Goal: Task Accomplishment & Management: Use online tool/utility

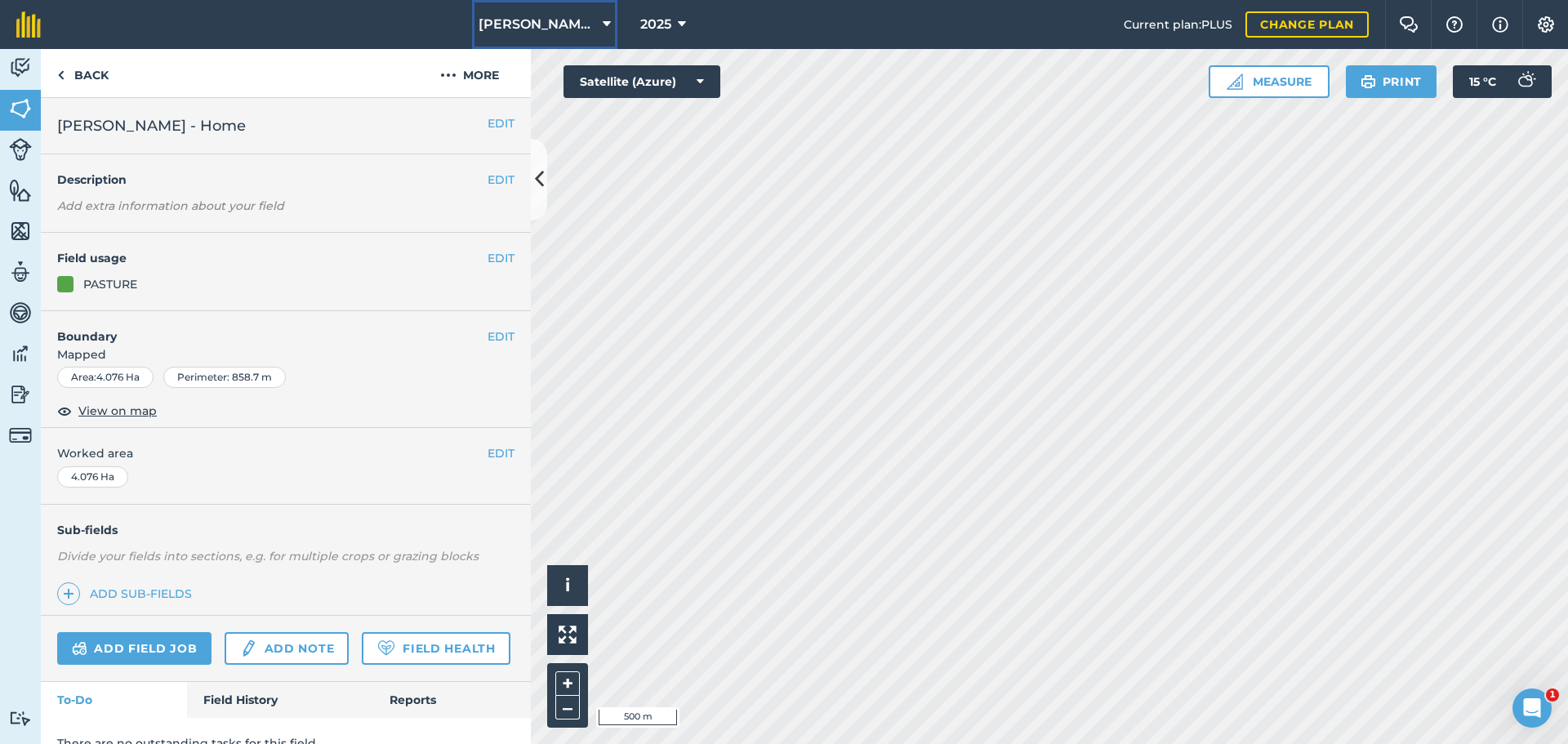
click at [603, 27] on icon at bounding box center [606, 24] width 8 height 20
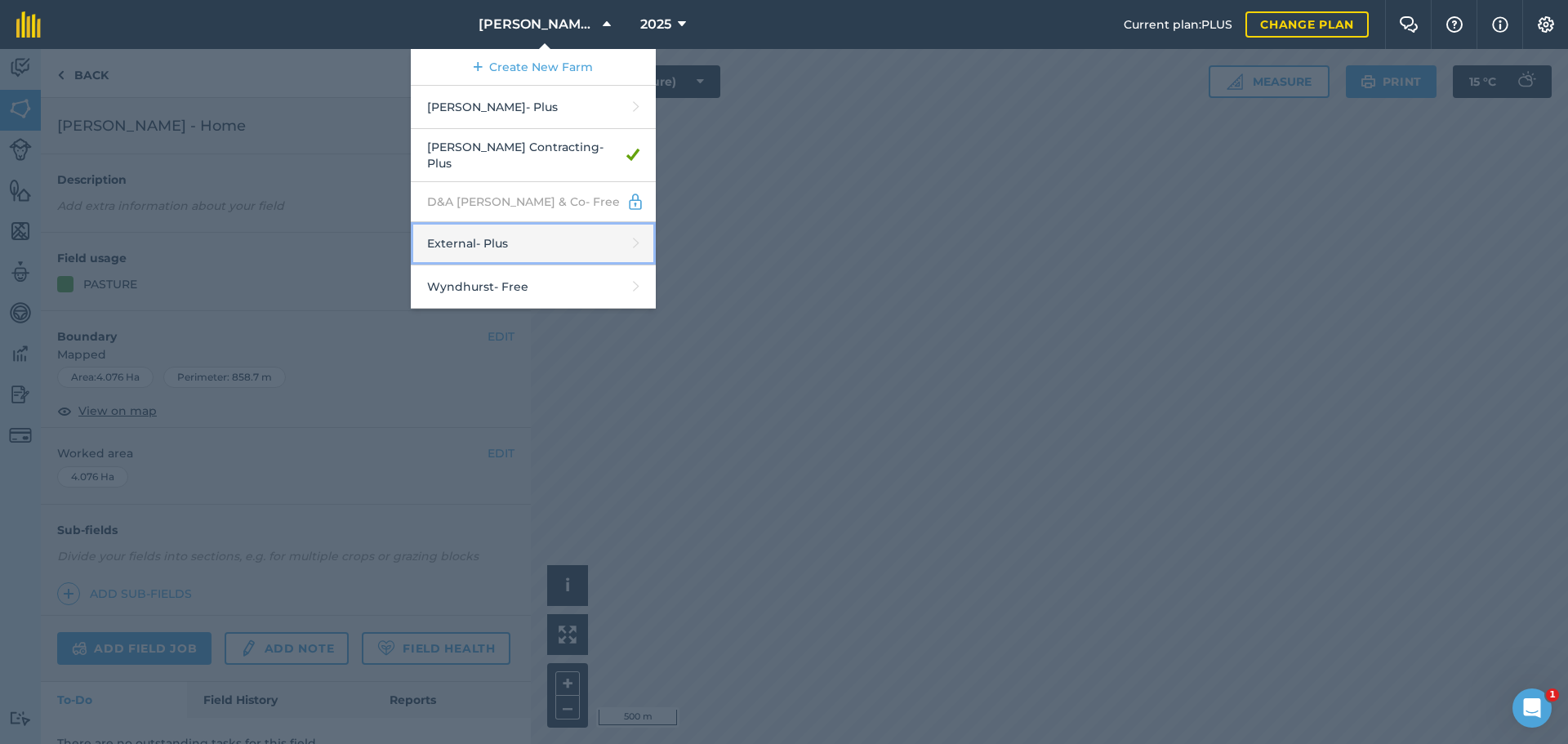
click at [480, 266] on link "External - Plus" at bounding box center [533, 243] width 245 height 43
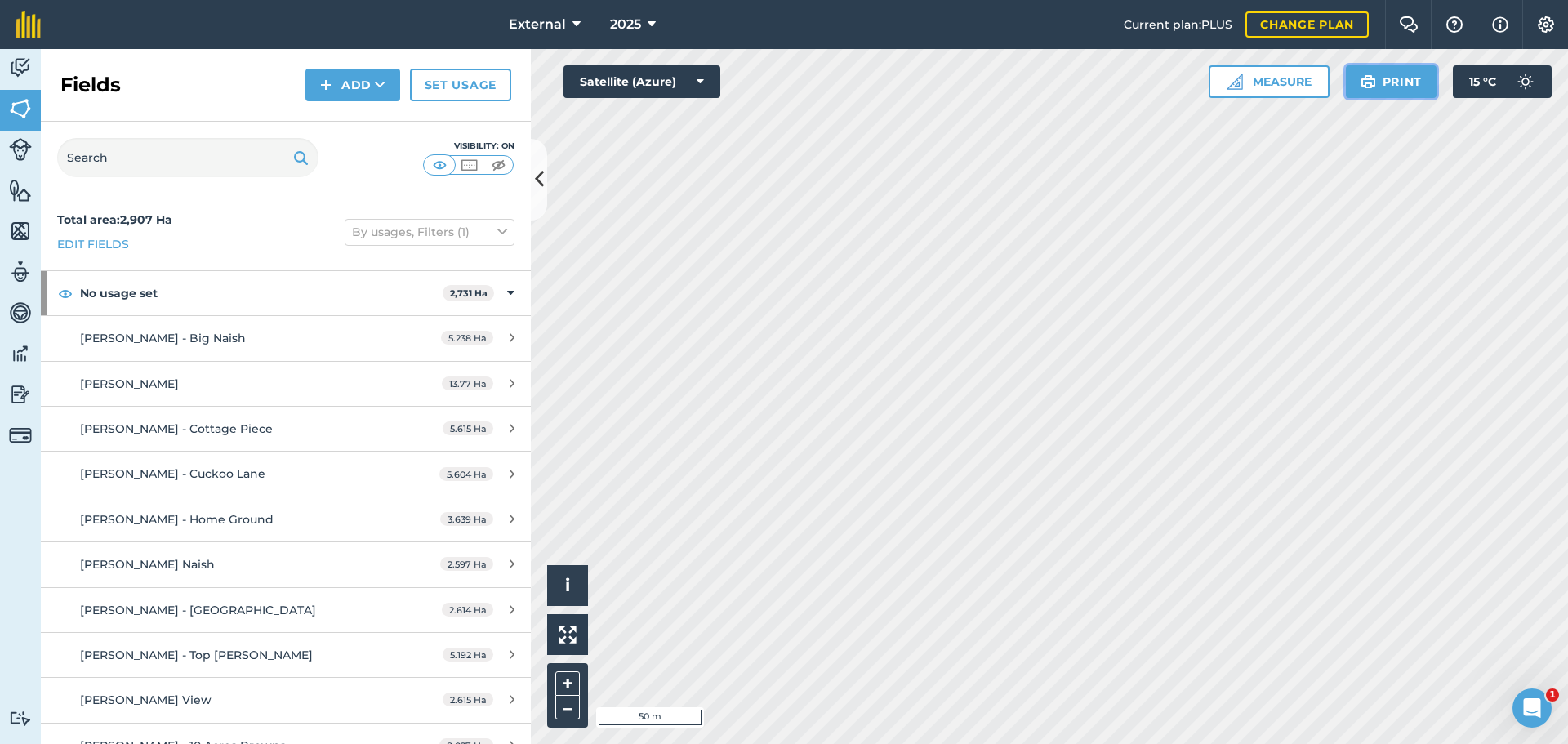
click at [1347, 98] on button "Print" at bounding box center [1392, 81] width 91 height 33
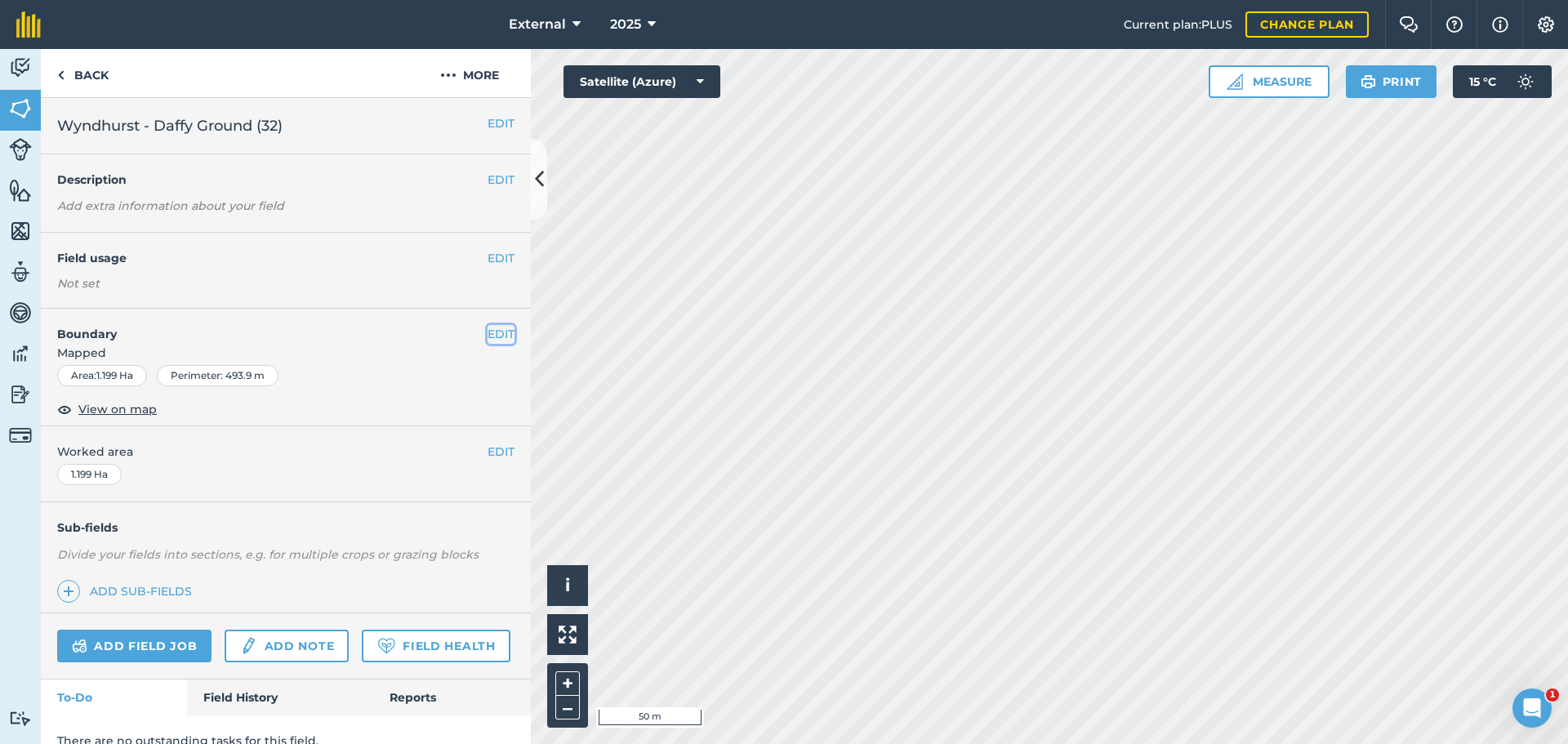
click at [487, 342] on button "EDIT" at bounding box center [501, 334] width 27 height 18
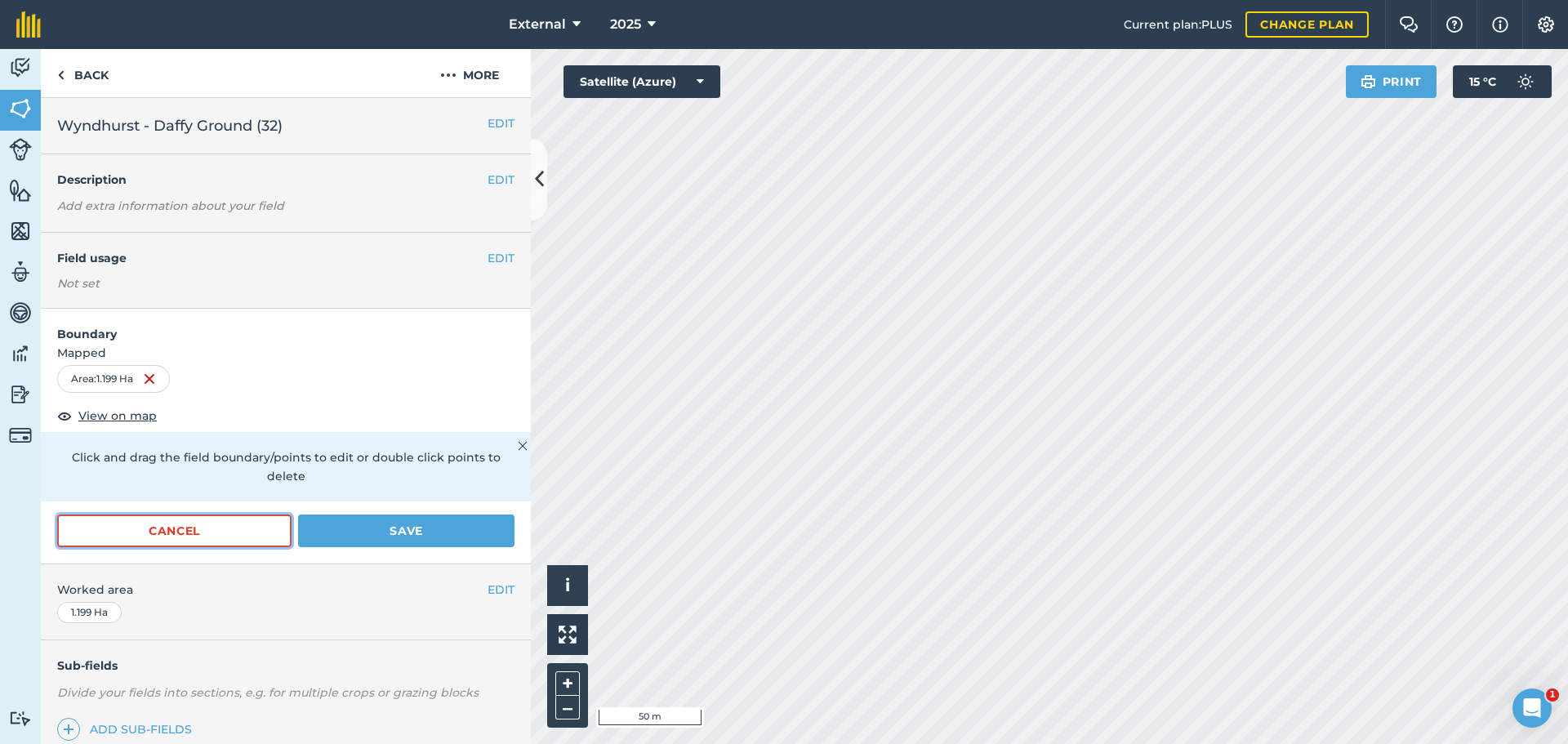
click at [250, 547] on button "Cancel" at bounding box center [174, 530] width 234 height 33
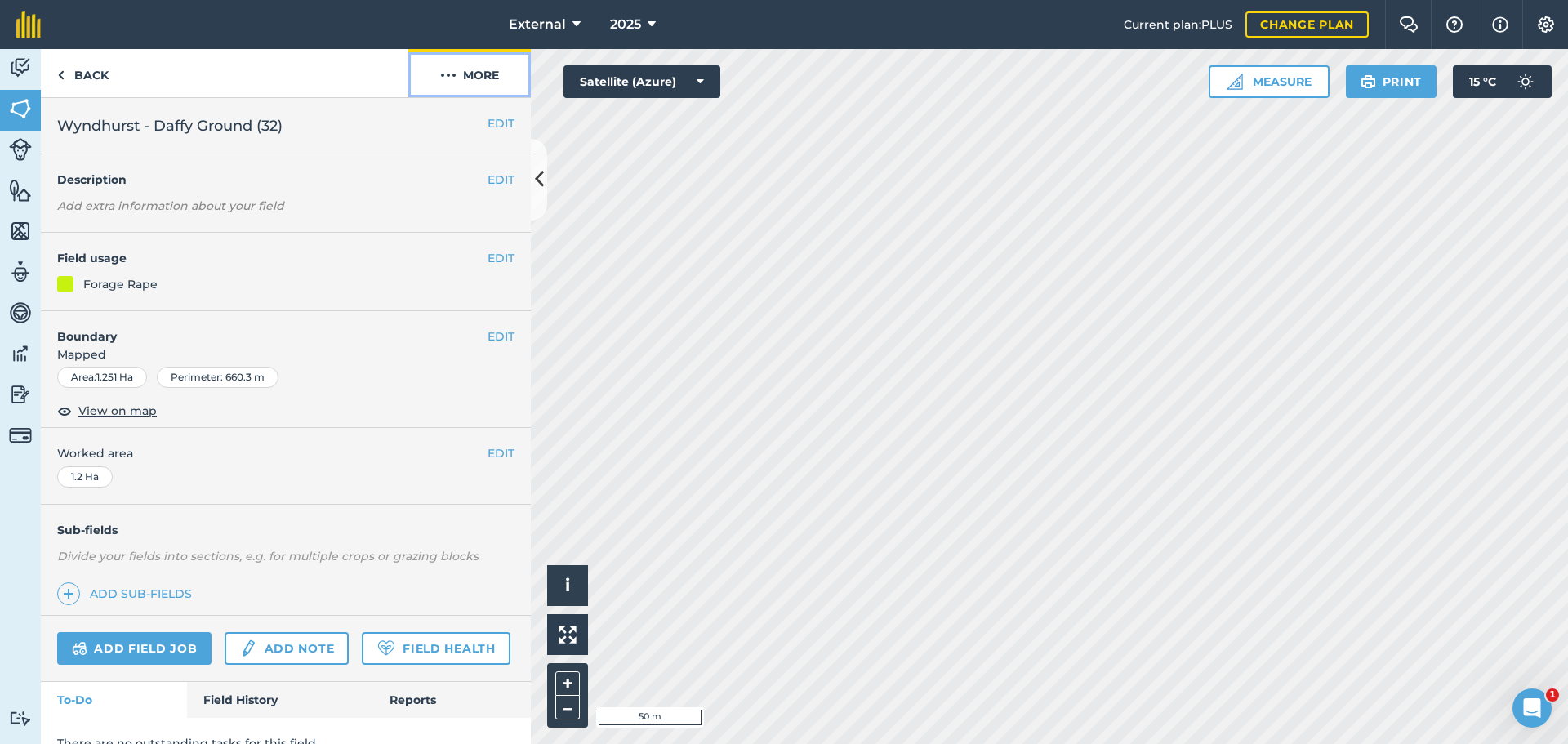
click at [446, 85] on img at bounding box center [448, 75] width 16 height 20
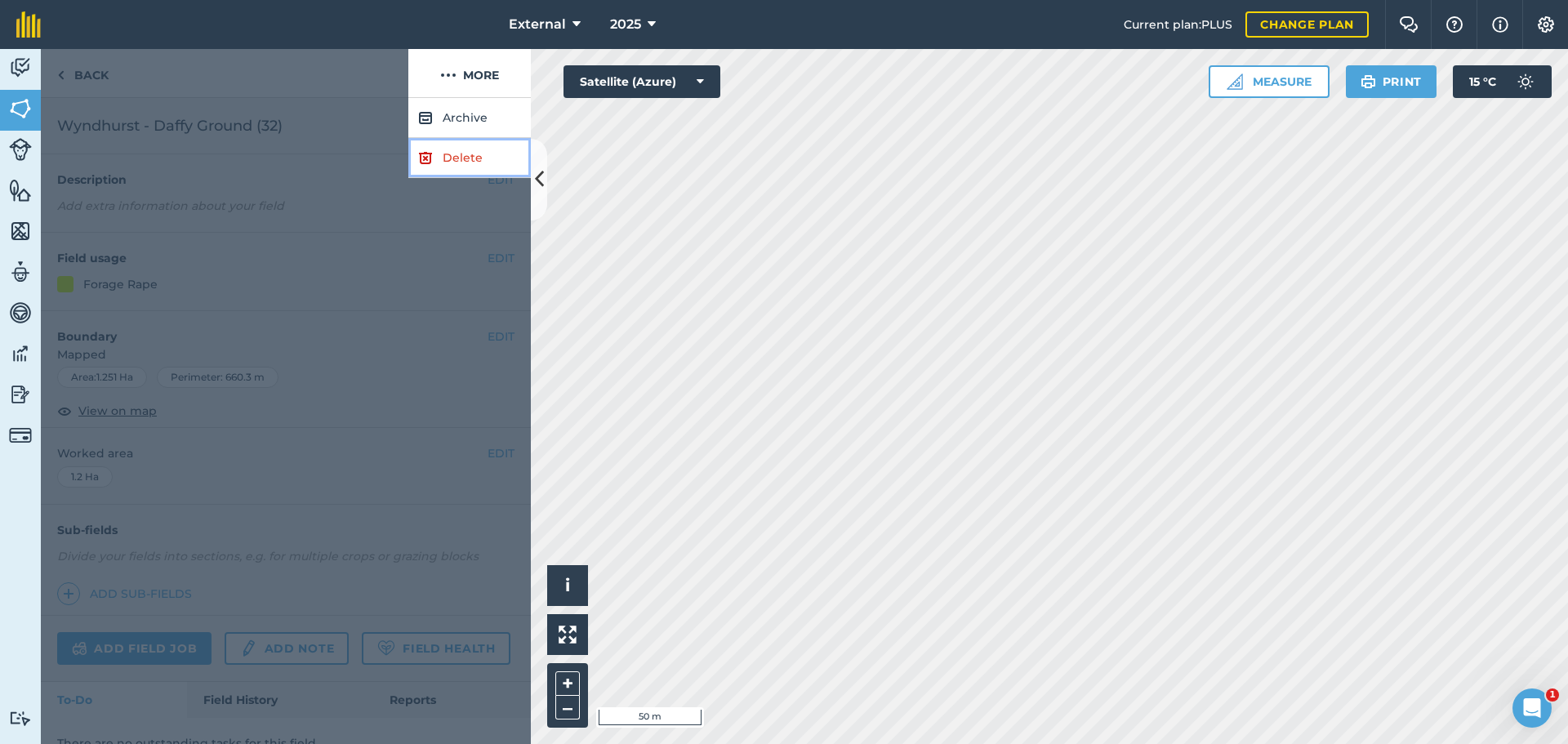
click at [466, 178] on link "Delete" at bounding box center [469, 157] width 123 height 40
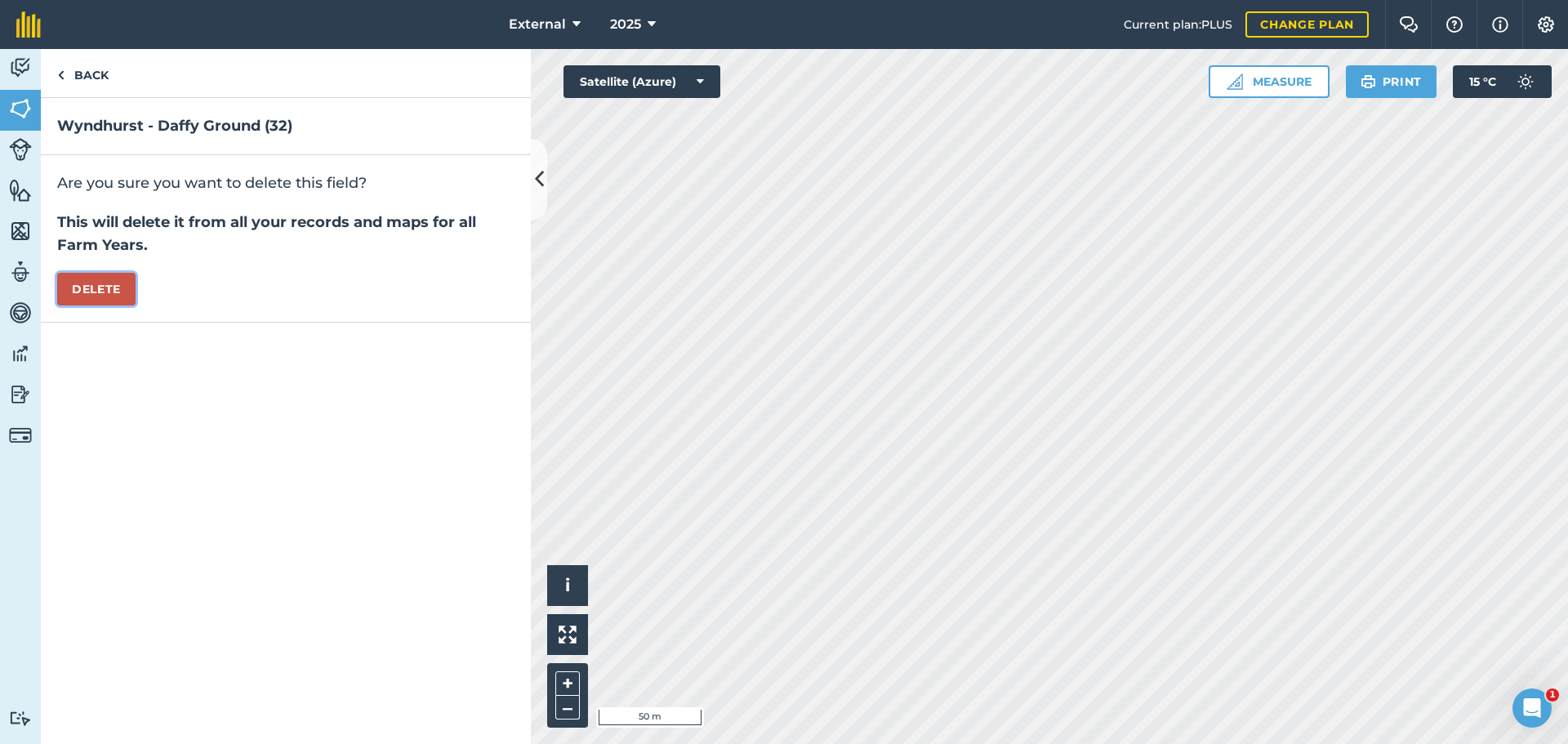
click at [84, 305] on button "Delete" at bounding box center [97, 289] width 79 height 33
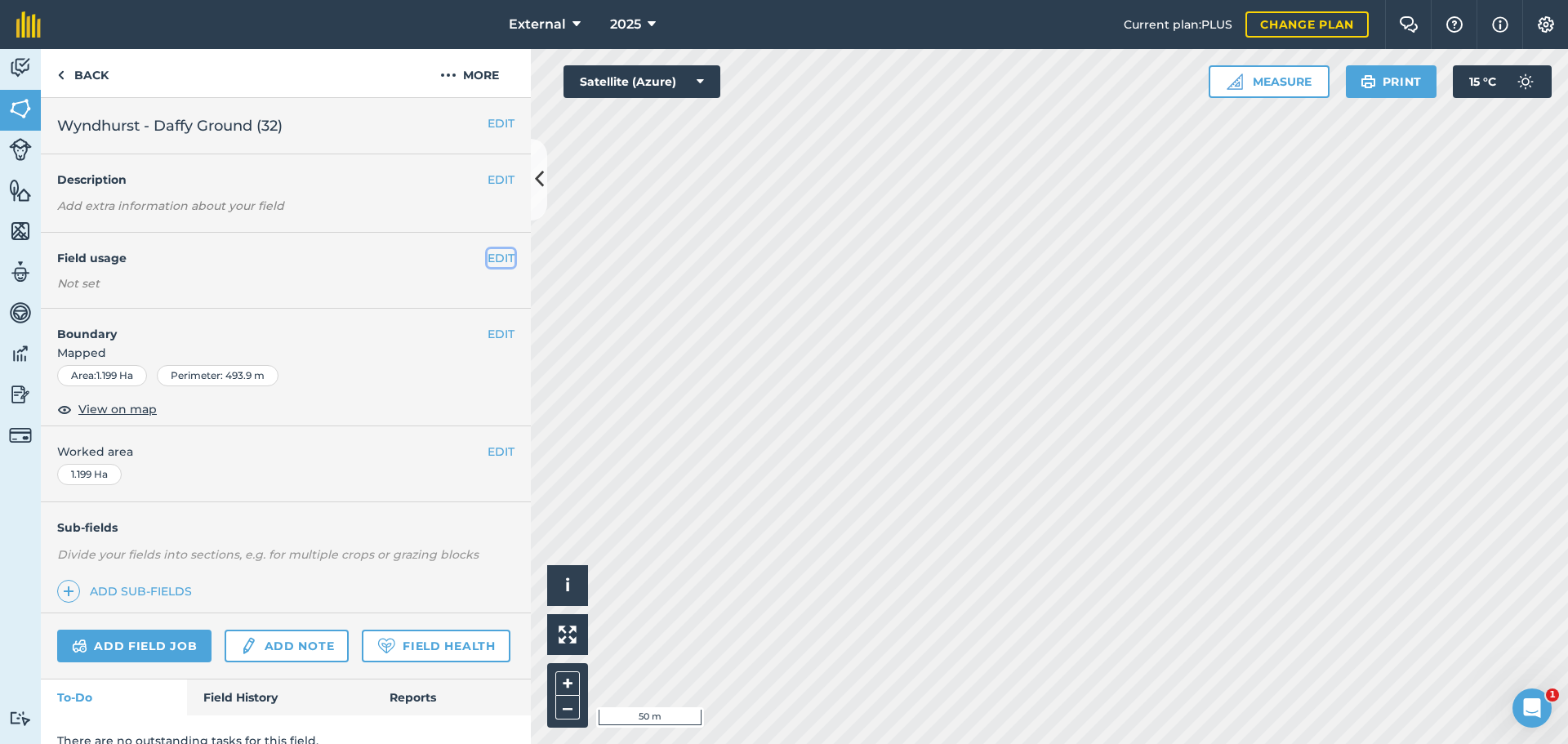
click at [488, 267] on button "EDIT" at bounding box center [501, 258] width 27 height 18
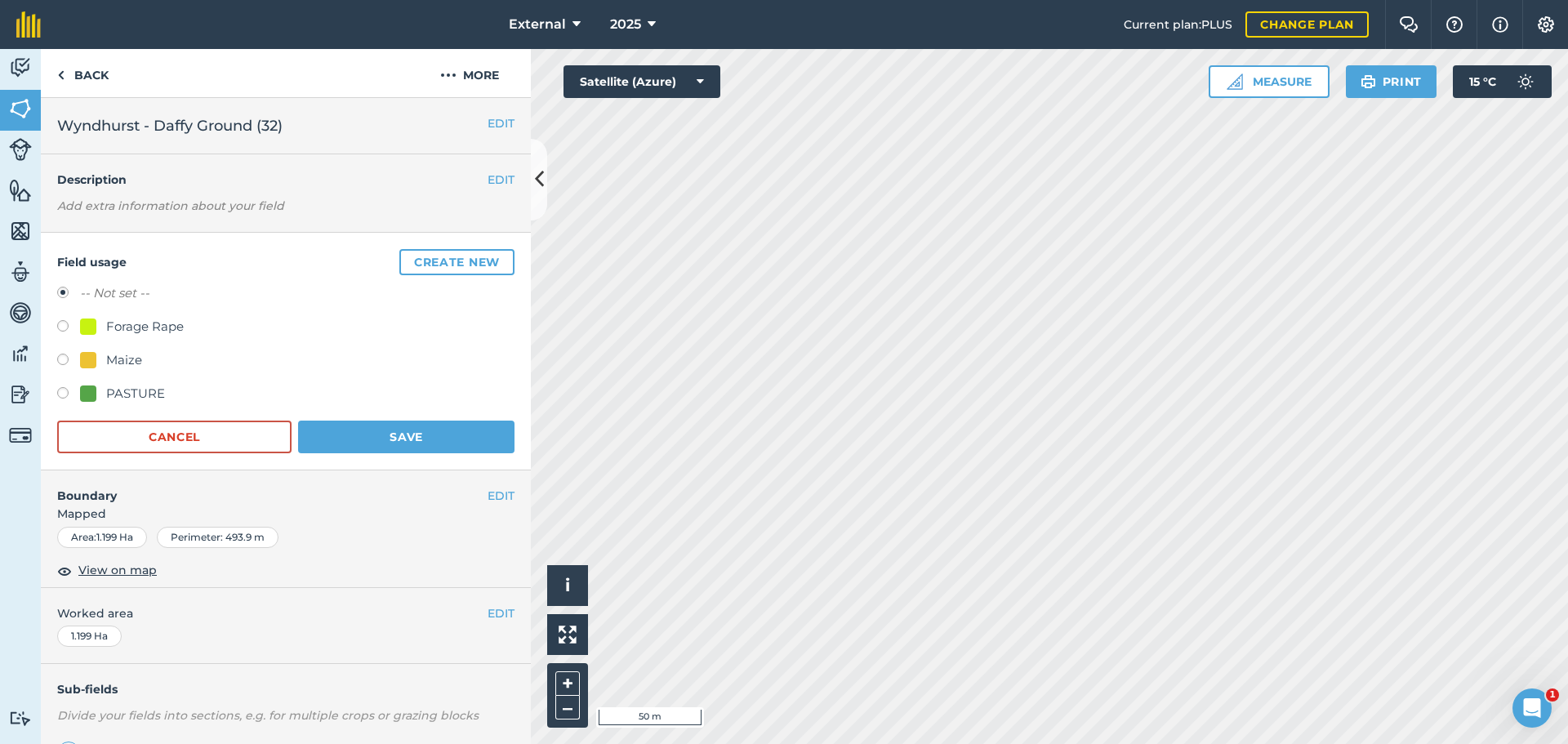
click at [68, 341] on div "Forage Rape" at bounding box center [285, 328] width 457 height 23
drag, startPoint x: 65, startPoint y: 386, endPoint x: 107, endPoint y: 408, distance: 47.4
click at [69, 336] on label at bounding box center [69, 328] width 23 height 16
radio input "true"
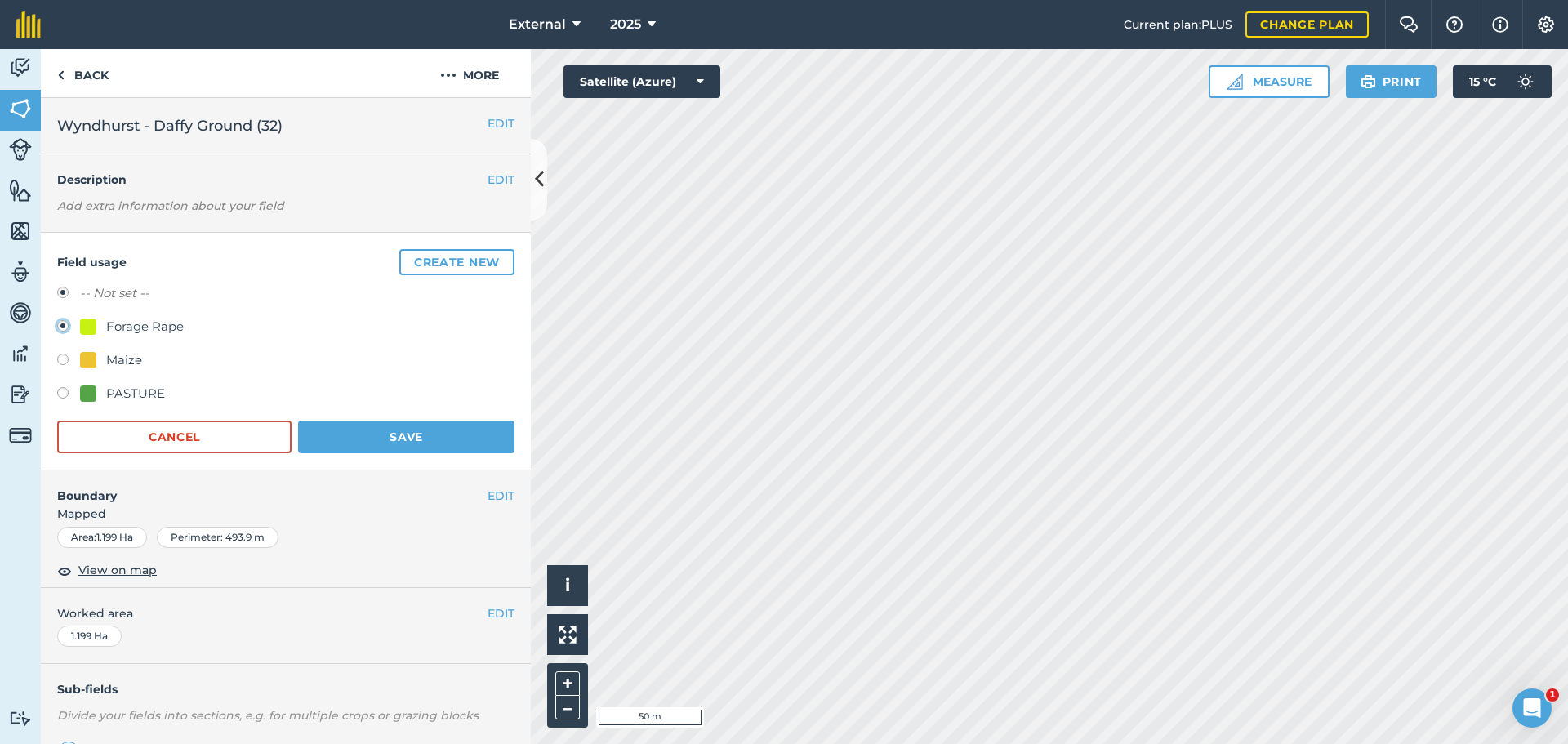
radio input "false"
click at [384, 453] on button "Save" at bounding box center [406, 436] width 216 height 33
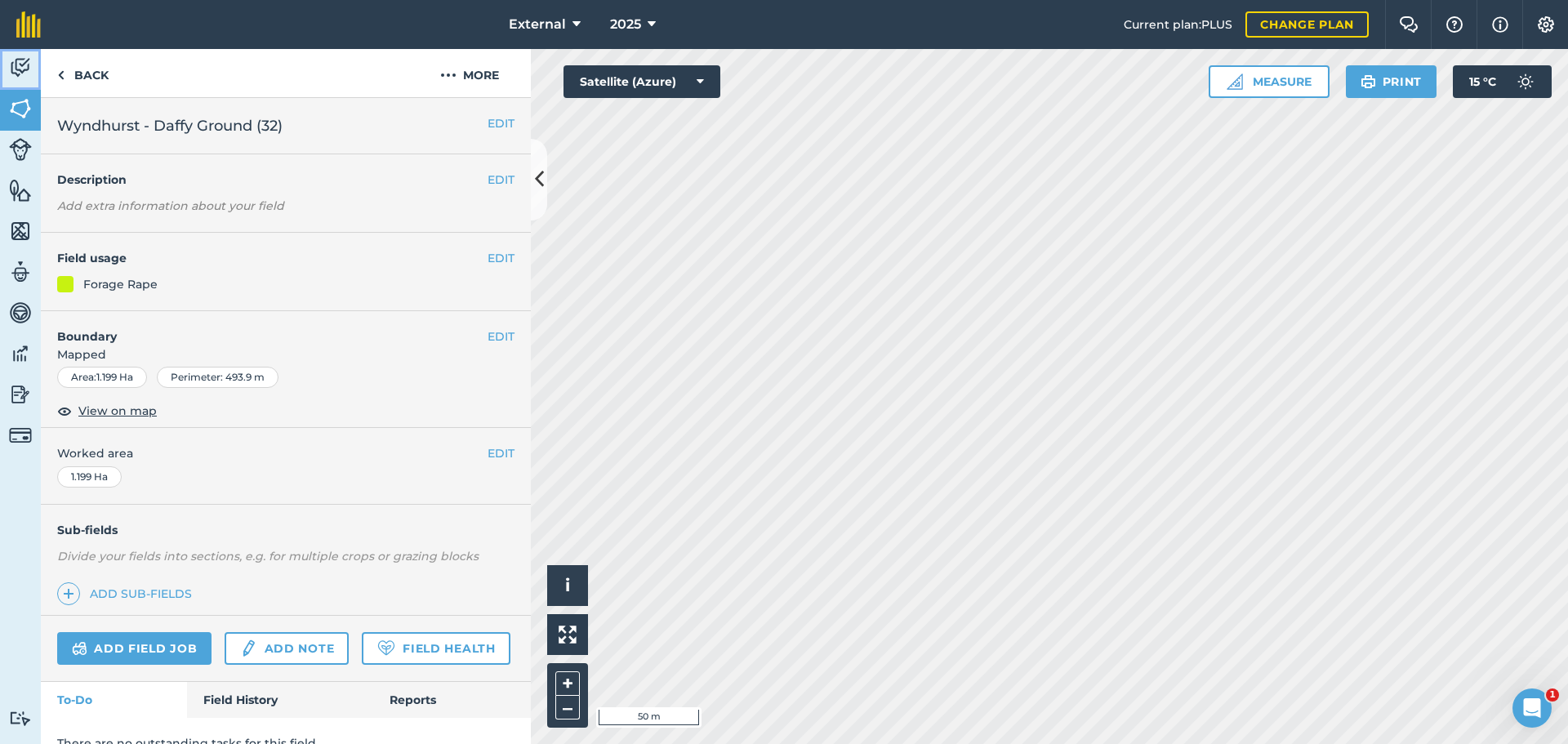
click at [21, 68] on img at bounding box center [21, 67] width 23 height 24
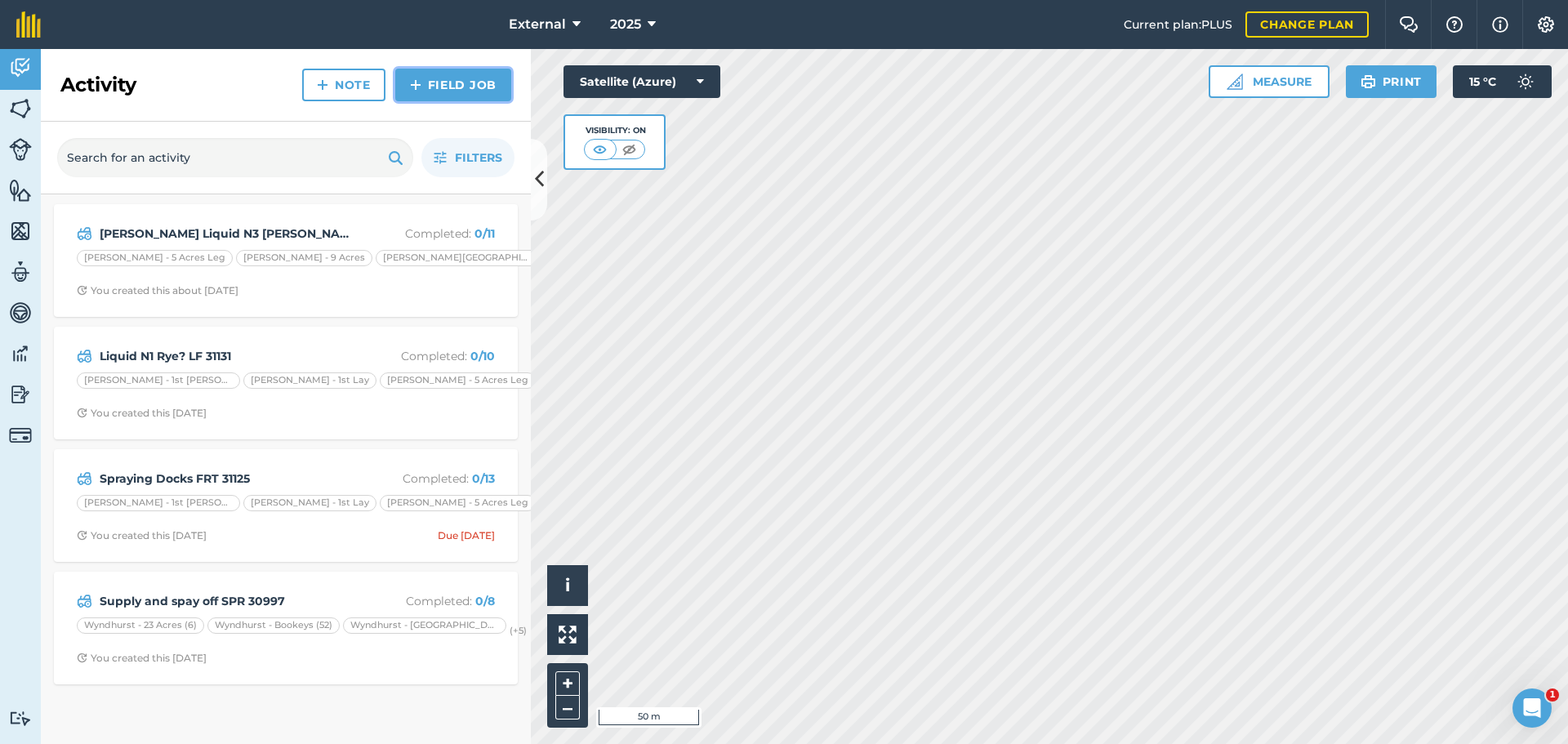
click at [436, 101] on link "Field Job" at bounding box center [453, 85] width 116 height 33
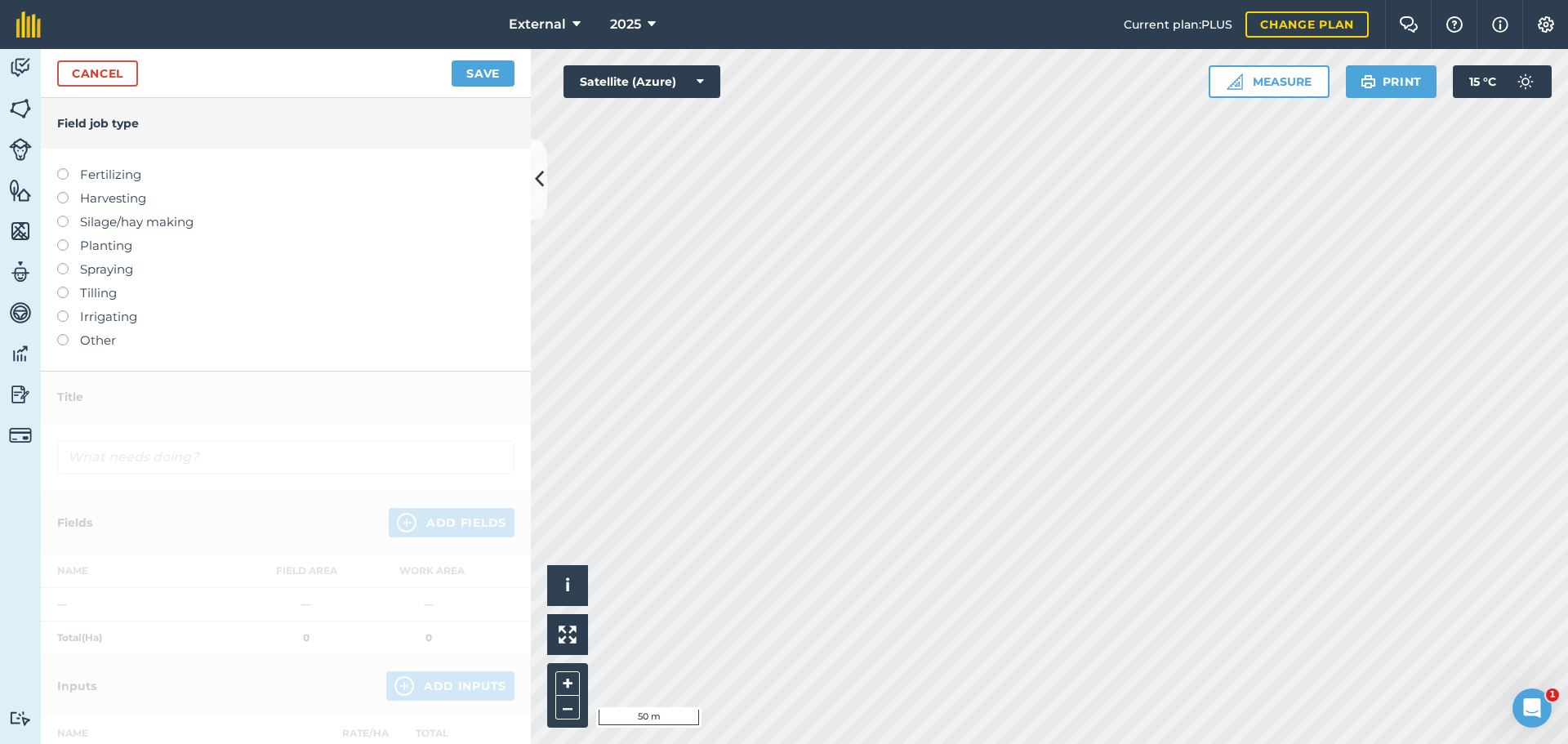
click at [64, 239] on label at bounding box center [69, 239] width 23 height 0
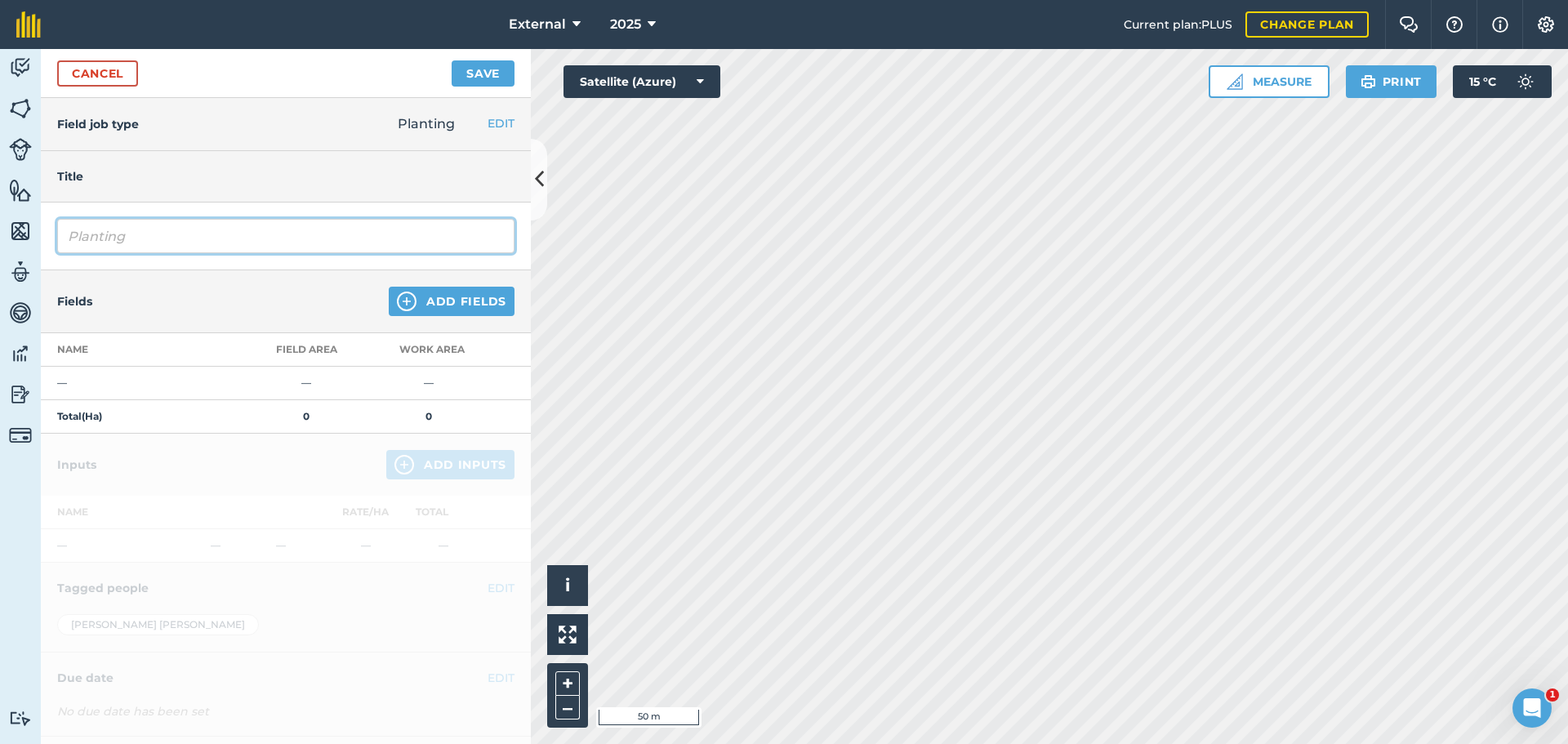
click at [284, 253] on input "Planting" at bounding box center [285, 236] width 457 height 34
type input "Planting`"
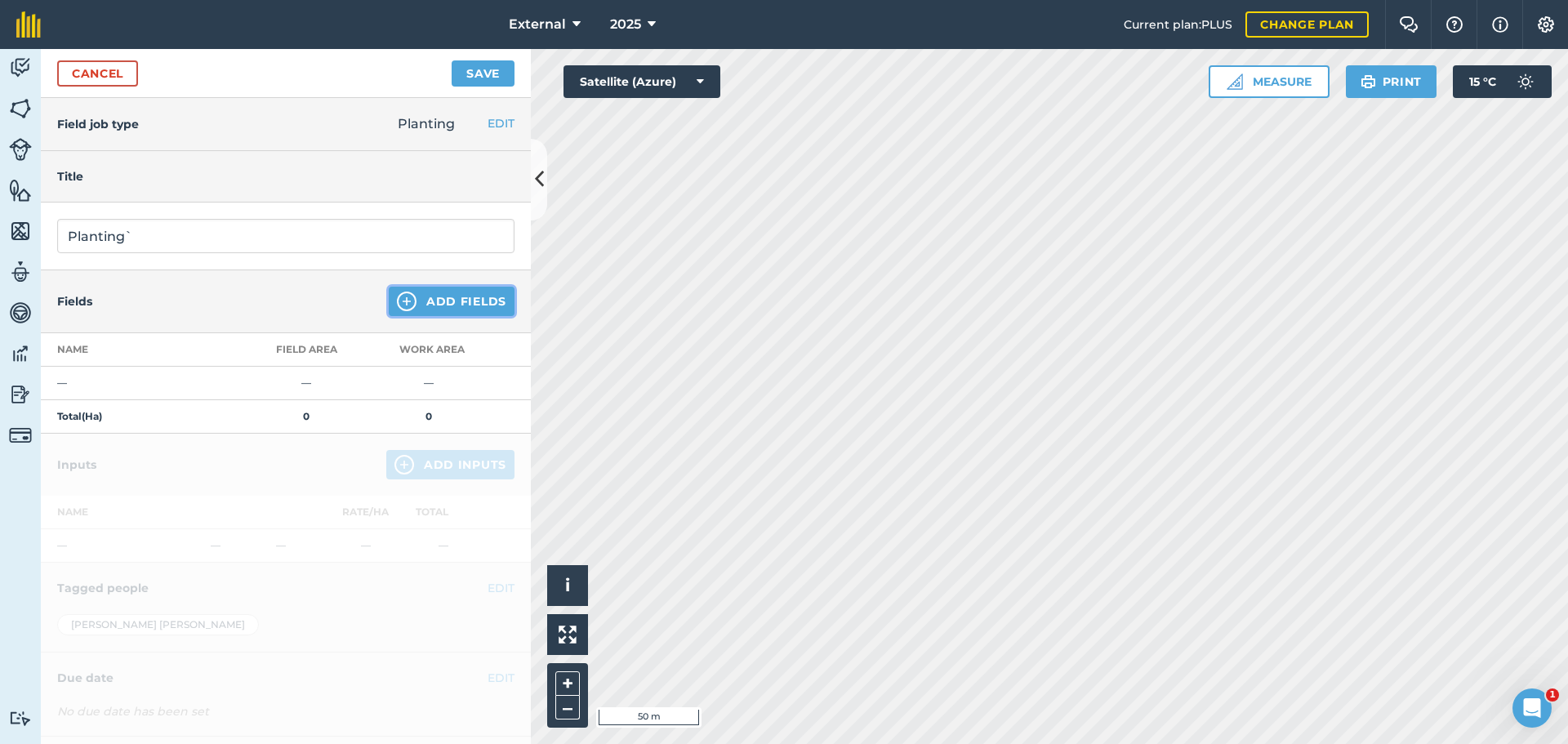
click at [389, 286] on button "Add Fields" at bounding box center [452, 300] width 126 height 30
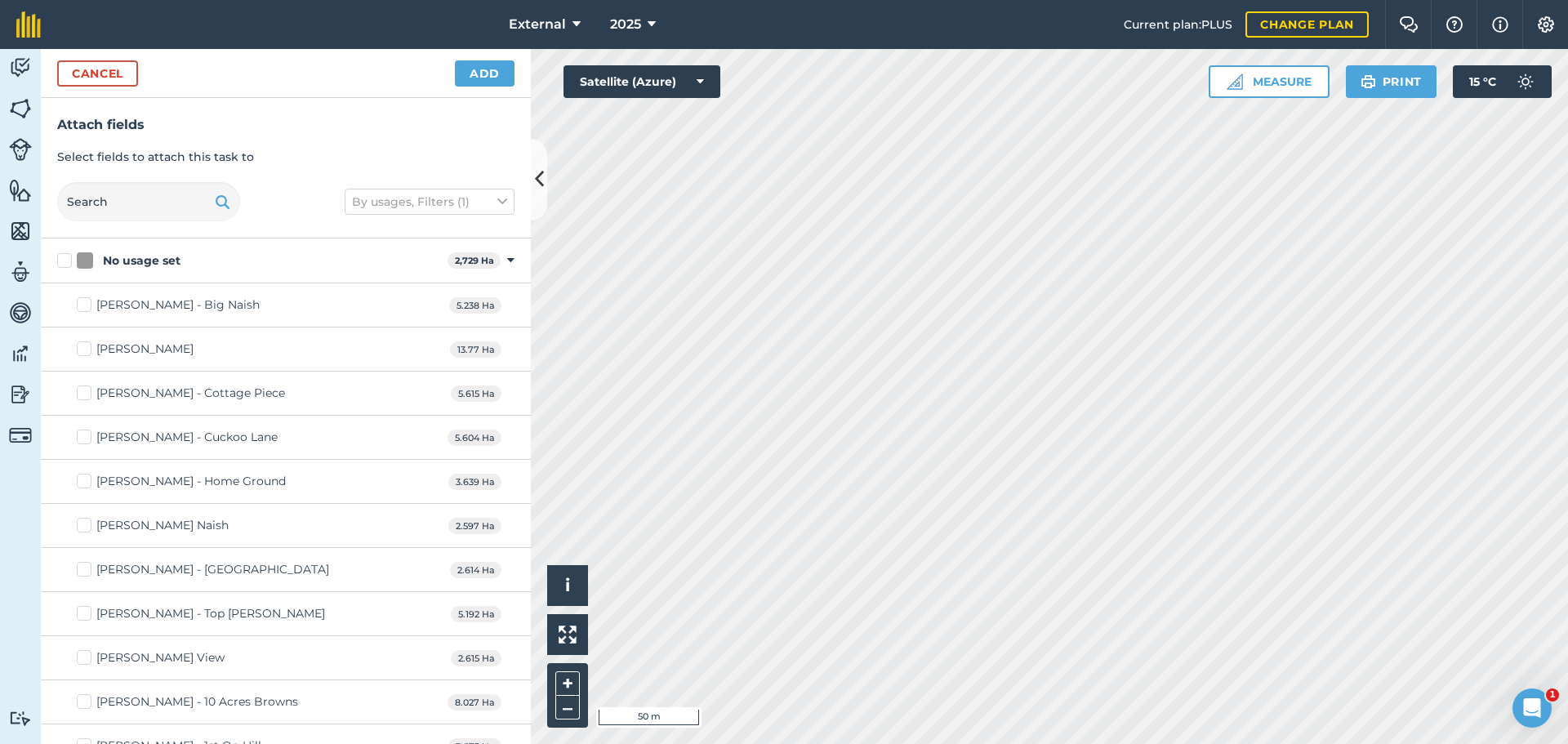
checkbox input "true"
click at [462, 81] on button "Add" at bounding box center [485, 73] width 60 height 26
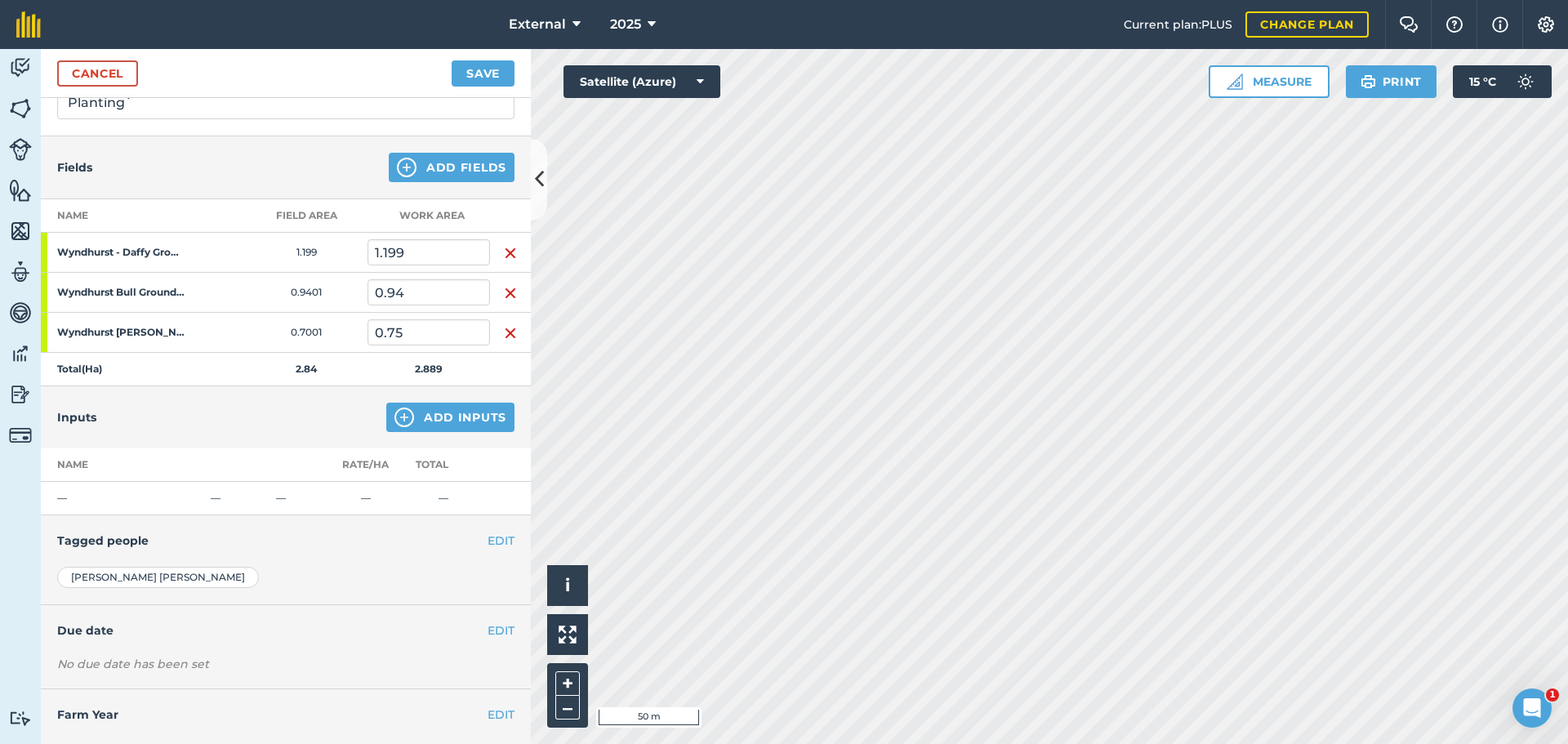
scroll to position [164, 0]
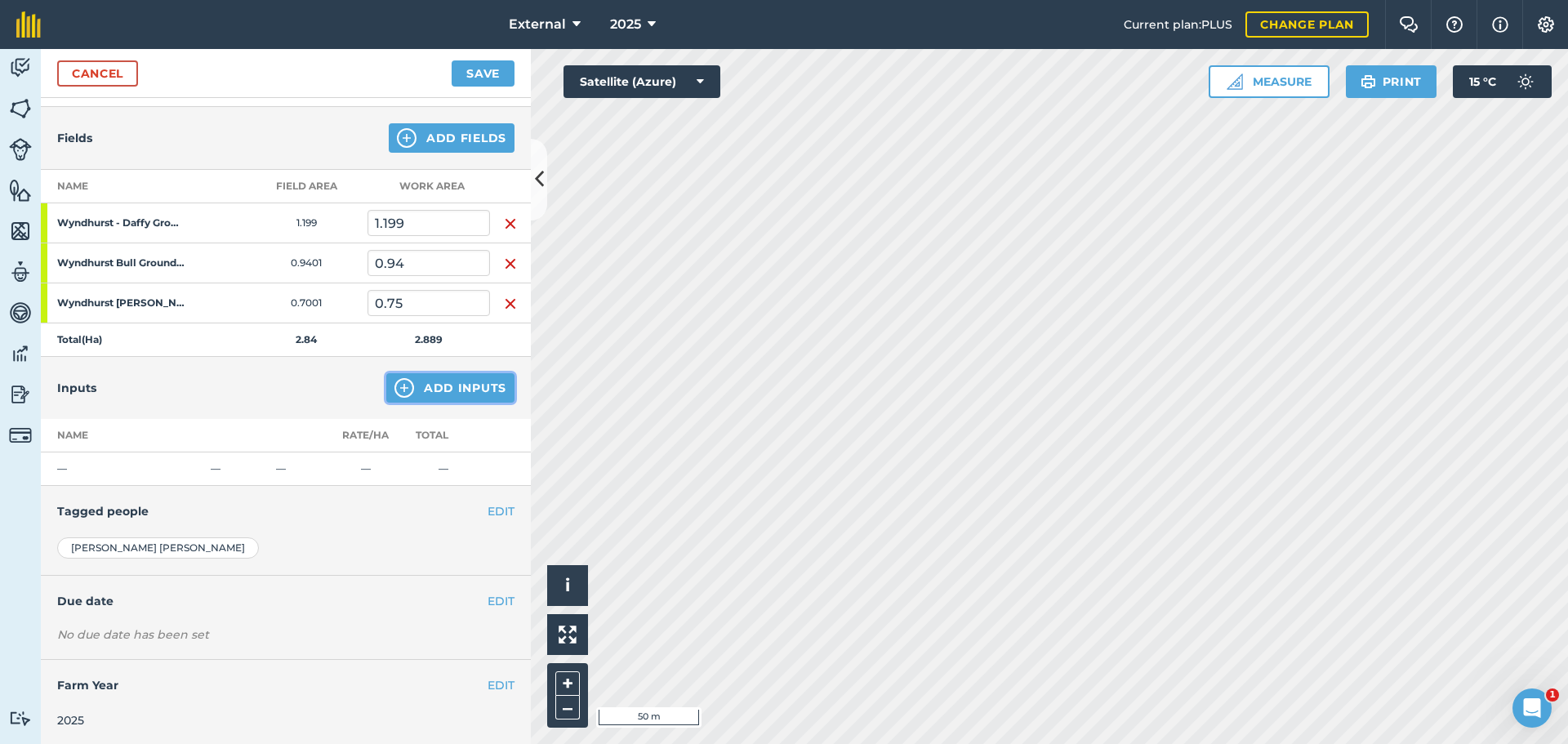
click at [462, 402] on button "Add Inputs" at bounding box center [450, 387] width 128 height 30
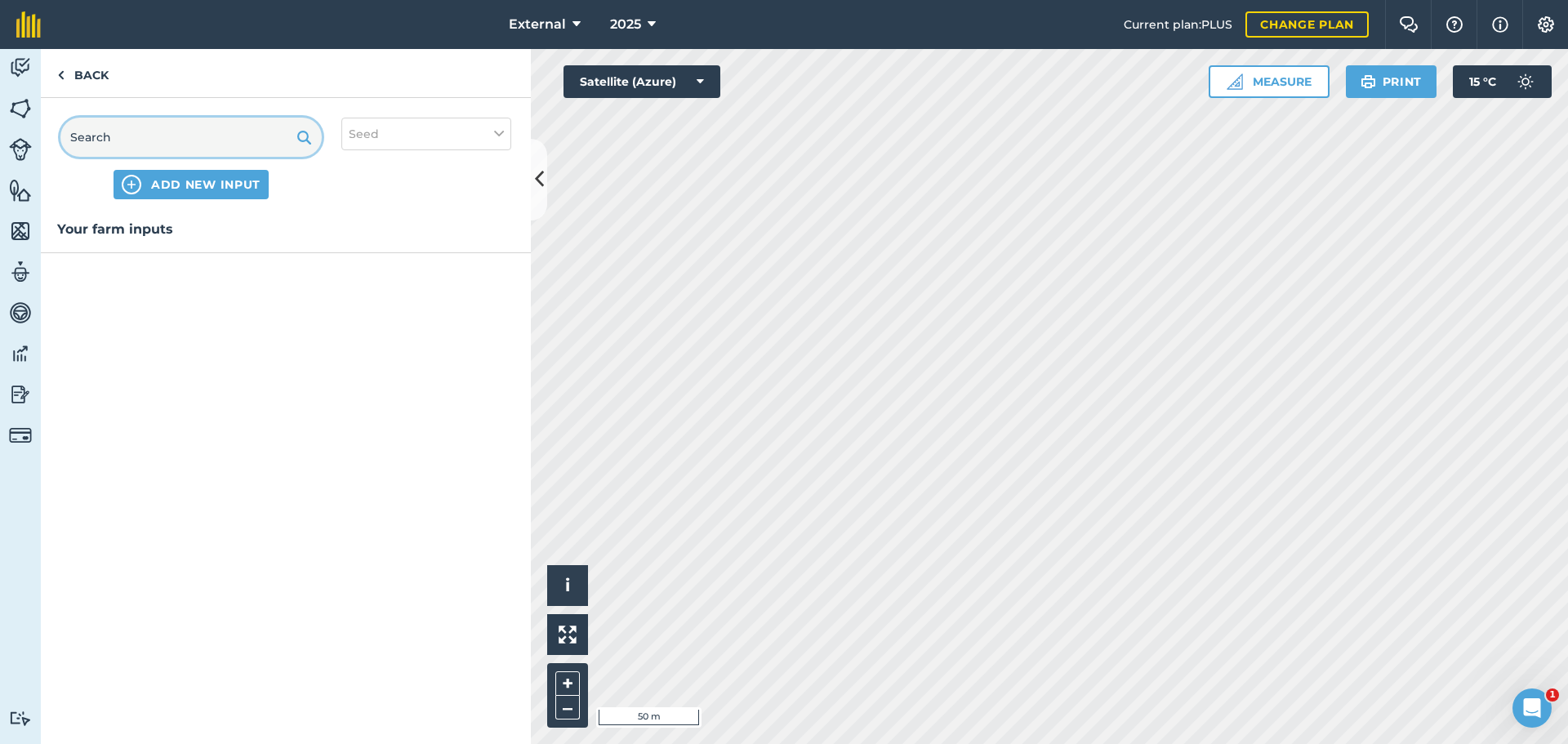
click at [179, 156] on input "text" at bounding box center [191, 137] width 261 height 39
click at [199, 192] on span "ADD NEW INPUT" at bounding box center [206, 184] width 109 height 16
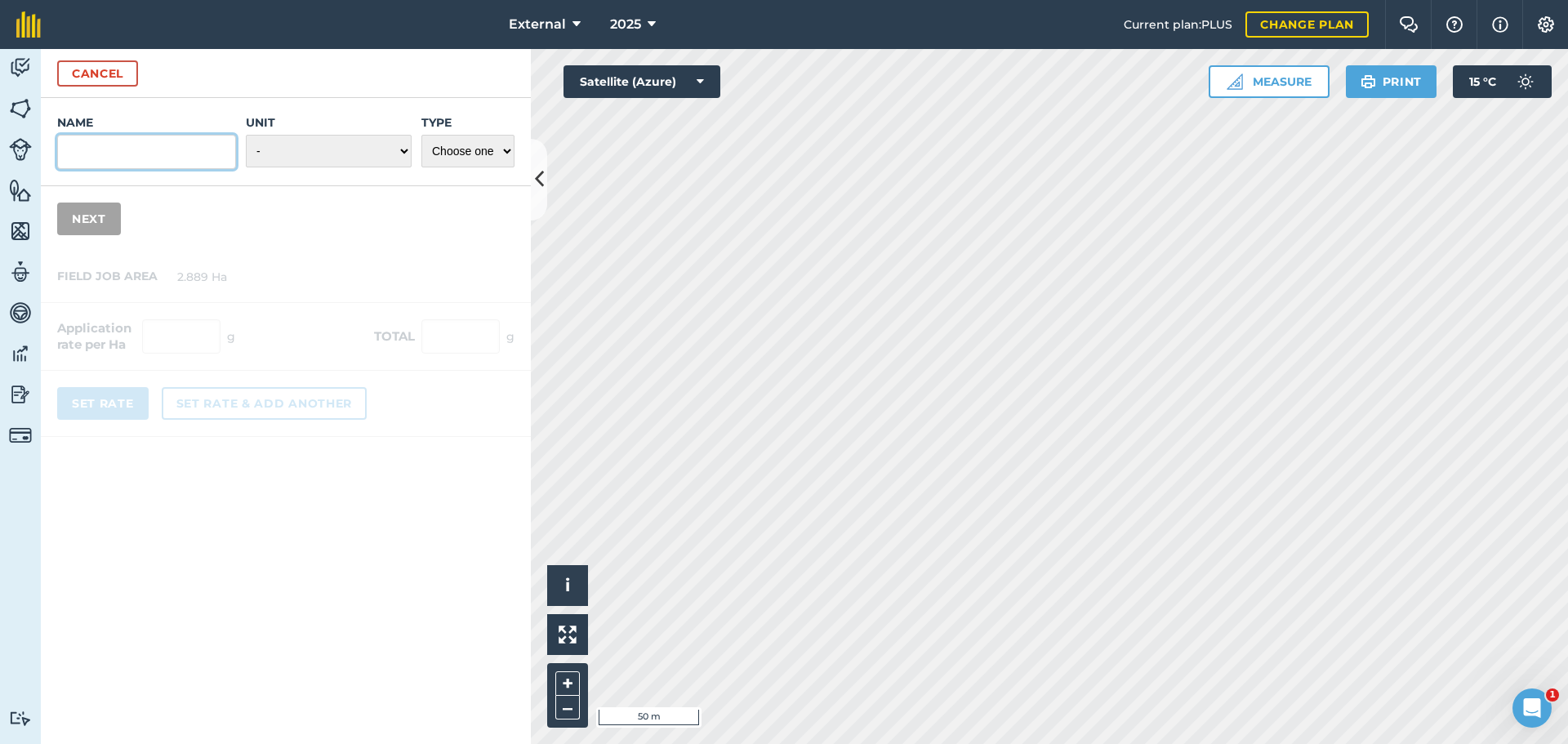
click at [72, 169] on input "Name" at bounding box center [147, 152] width 179 height 34
type input "Roundup 360"
click at [311, 167] on select "- Grams/g Kilograms/kg Metric tonnes/t Millilitres/ml Litres/L Ounces/oz Pounds…" at bounding box center [328, 151] width 165 height 33
select select "LITRES"
click at [246, 167] on select "- Grams/g Kilograms/kg Metric tonnes/t Millilitres/ml Litres/L Ounces/oz Pounds…" at bounding box center [328, 151] width 165 height 33
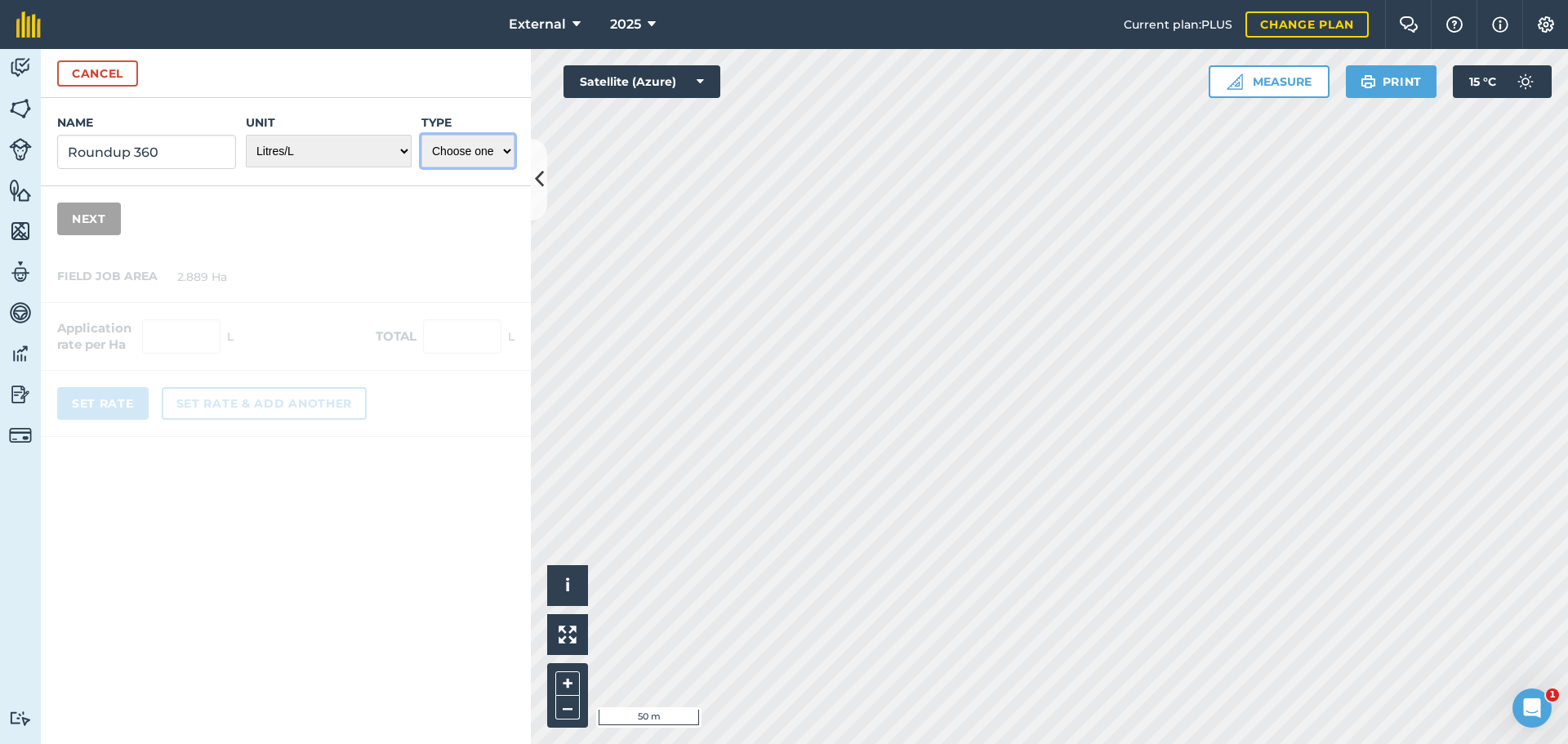
click at [490, 167] on select "Choose one Fertilizer Seed Spray Fuel Other" at bounding box center [468, 151] width 93 height 33
select select "SPRAY"
click at [421, 167] on select "Choose one Fertilizer Seed Spray Fuel Other" at bounding box center [468, 151] width 93 height 33
click at [89, 235] on button "Next" at bounding box center [89, 218] width 64 height 33
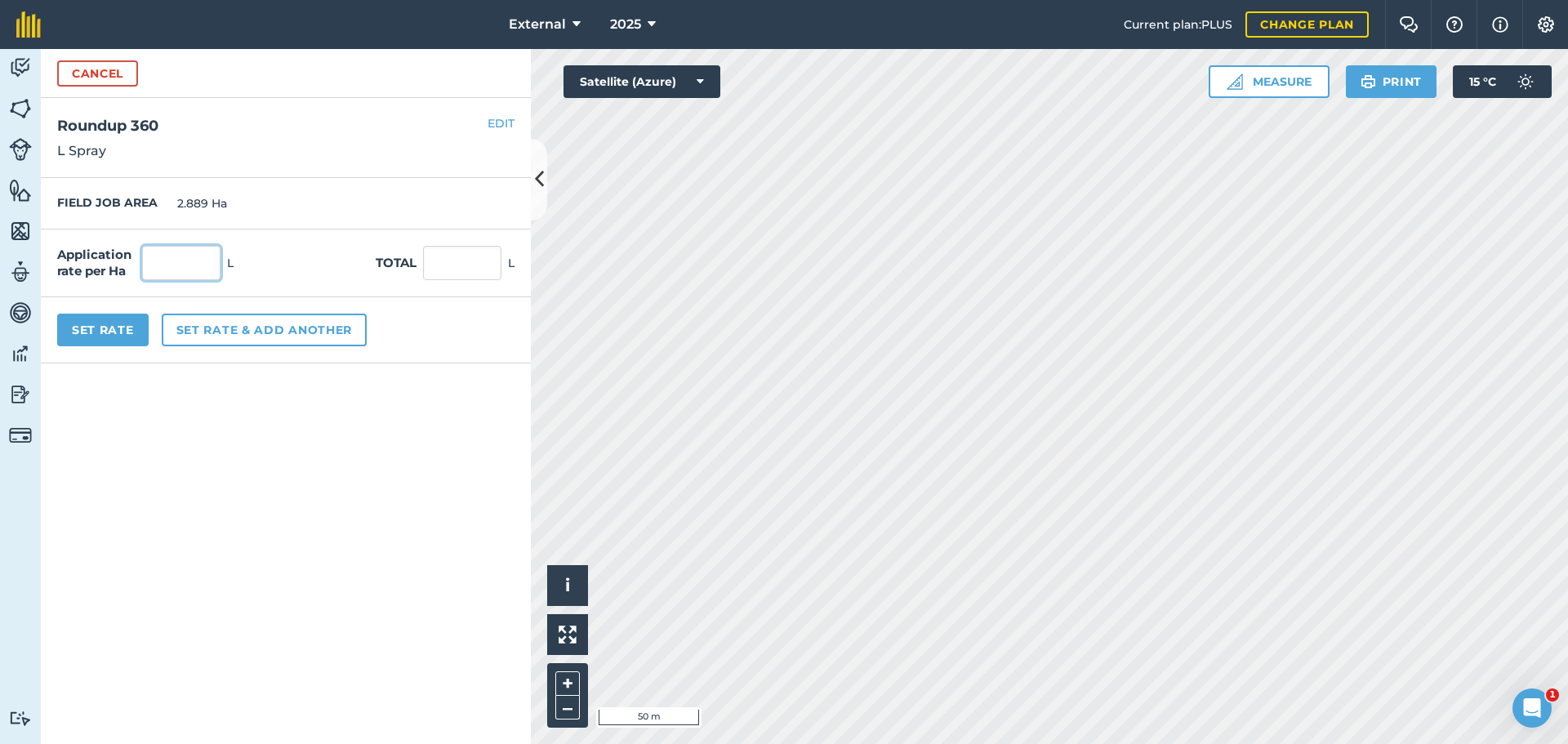
click at [207, 280] on input "text" at bounding box center [182, 263] width 79 height 34
type input "3"
type input "8.667"
click at [139, 346] on button "Set Rate" at bounding box center [103, 330] width 91 height 33
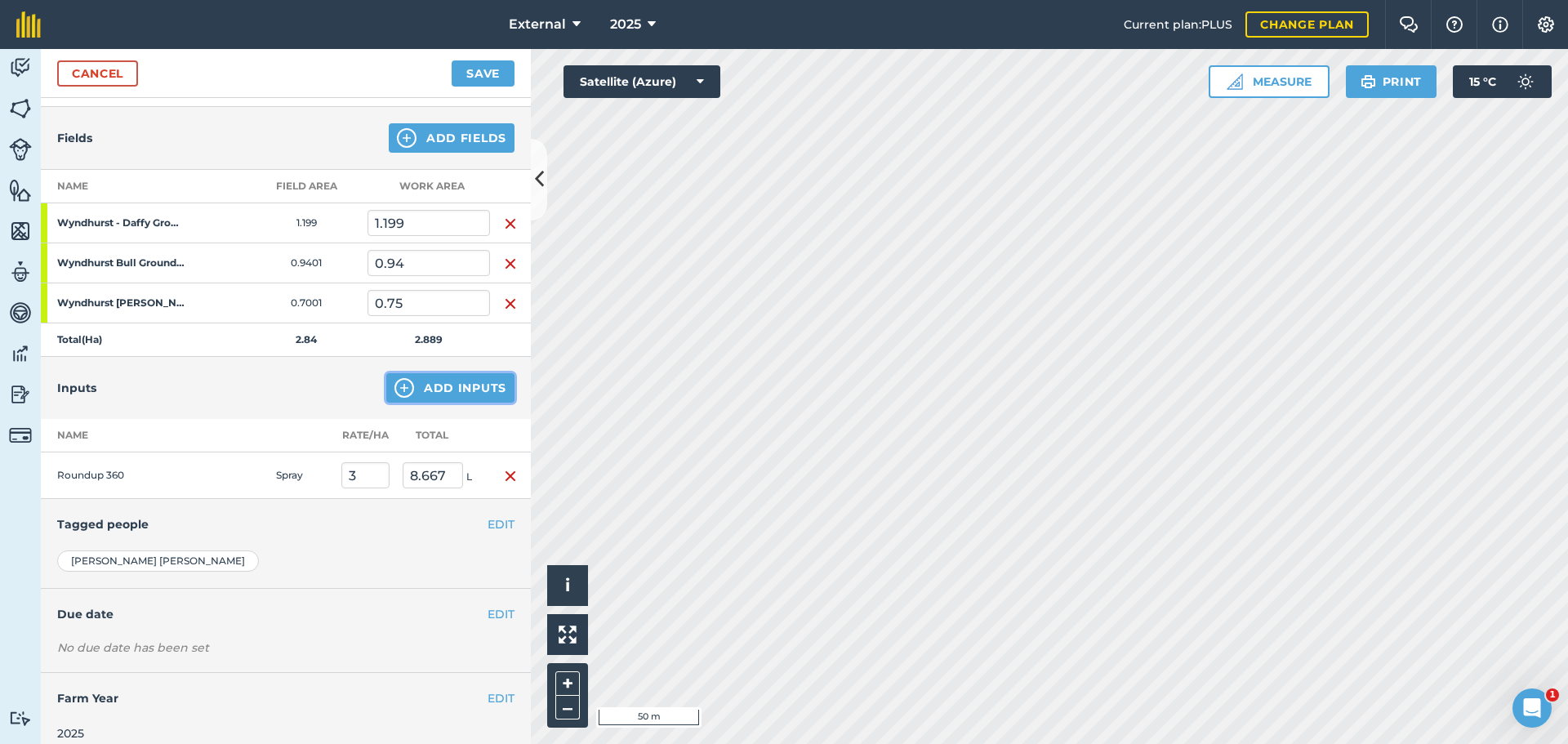
click at [454, 402] on button "Add Inputs" at bounding box center [450, 387] width 128 height 30
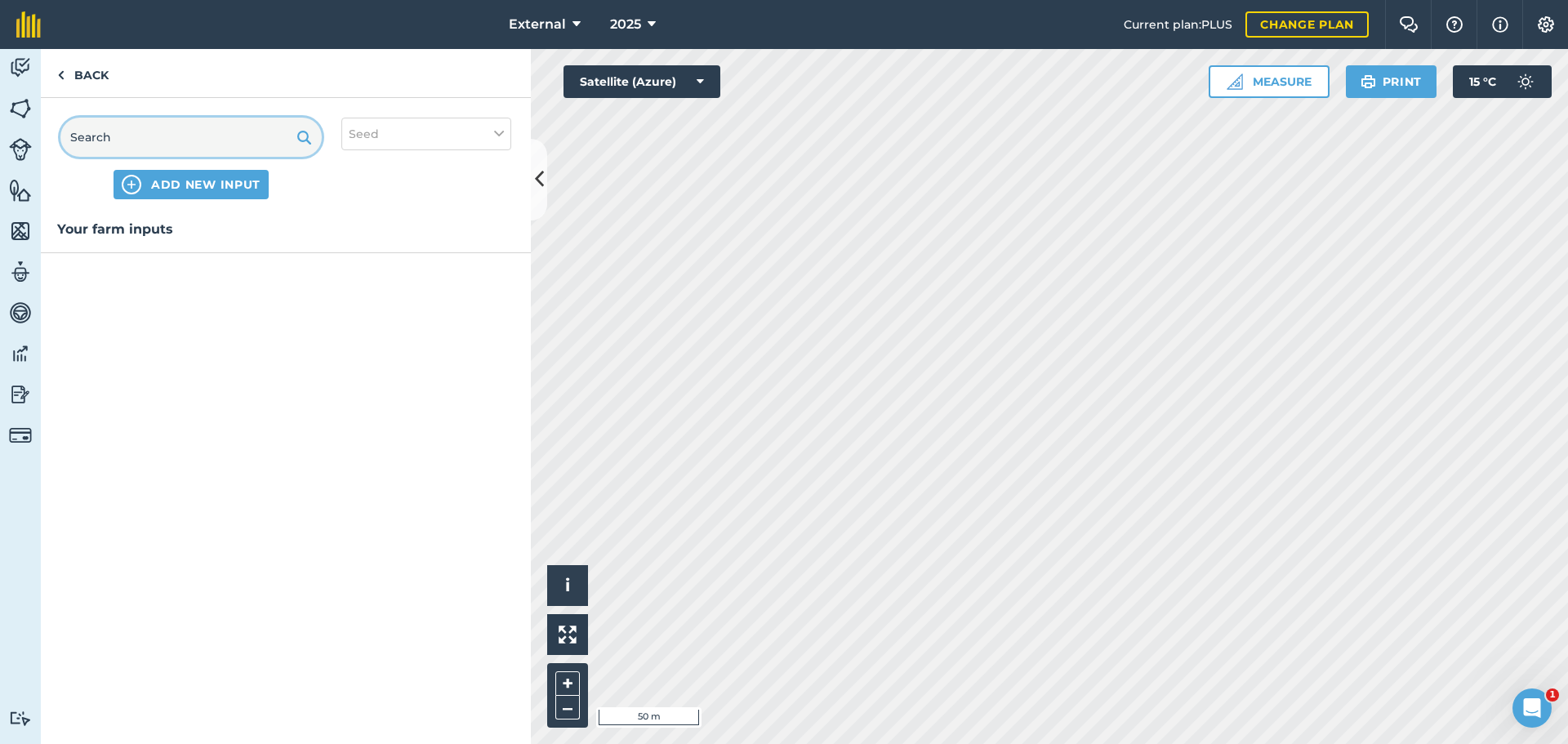
click at [192, 156] on input "text" at bounding box center [191, 137] width 261 height 39
click at [197, 192] on span "ADD NEW INPUT" at bounding box center [206, 184] width 109 height 16
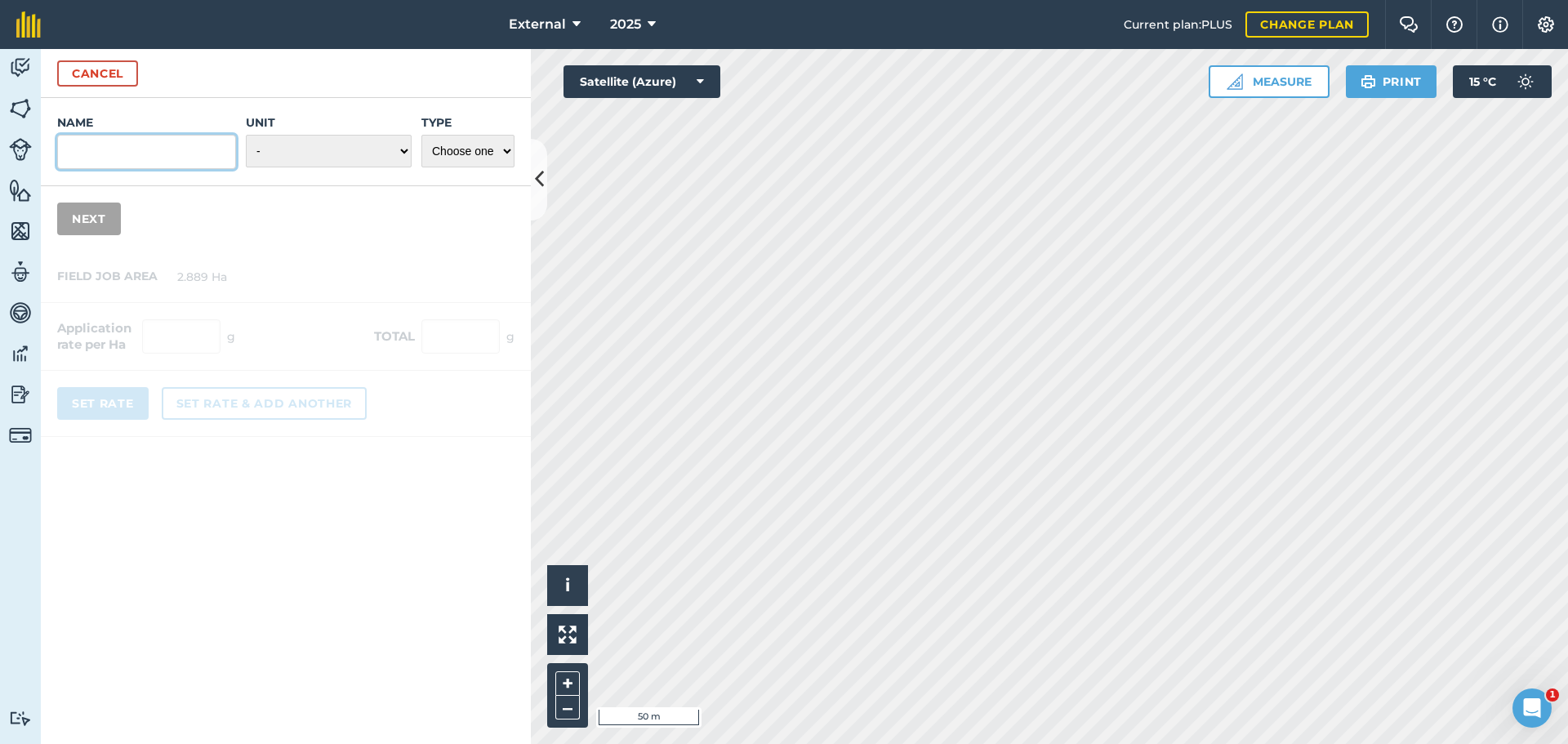
click at [174, 169] on input "Name" at bounding box center [147, 152] width 179 height 34
type input "[PERSON_NAME]"
click at [318, 167] on select "- Grams/g Kilograms/kg Metric tonnes/t Millilitres/ml Litres/L Ounces/oz Pounds…" at bounding box center [328, 151] width 165 height 33
select select "LITRES"
click at [246, 167] on select "- Grams/g Kilograms/kg Metric tonnes/t Millilitres/ml Litres/L Ounces/oz Pounds…" at bounding box center [328, 151] width 165 height 33
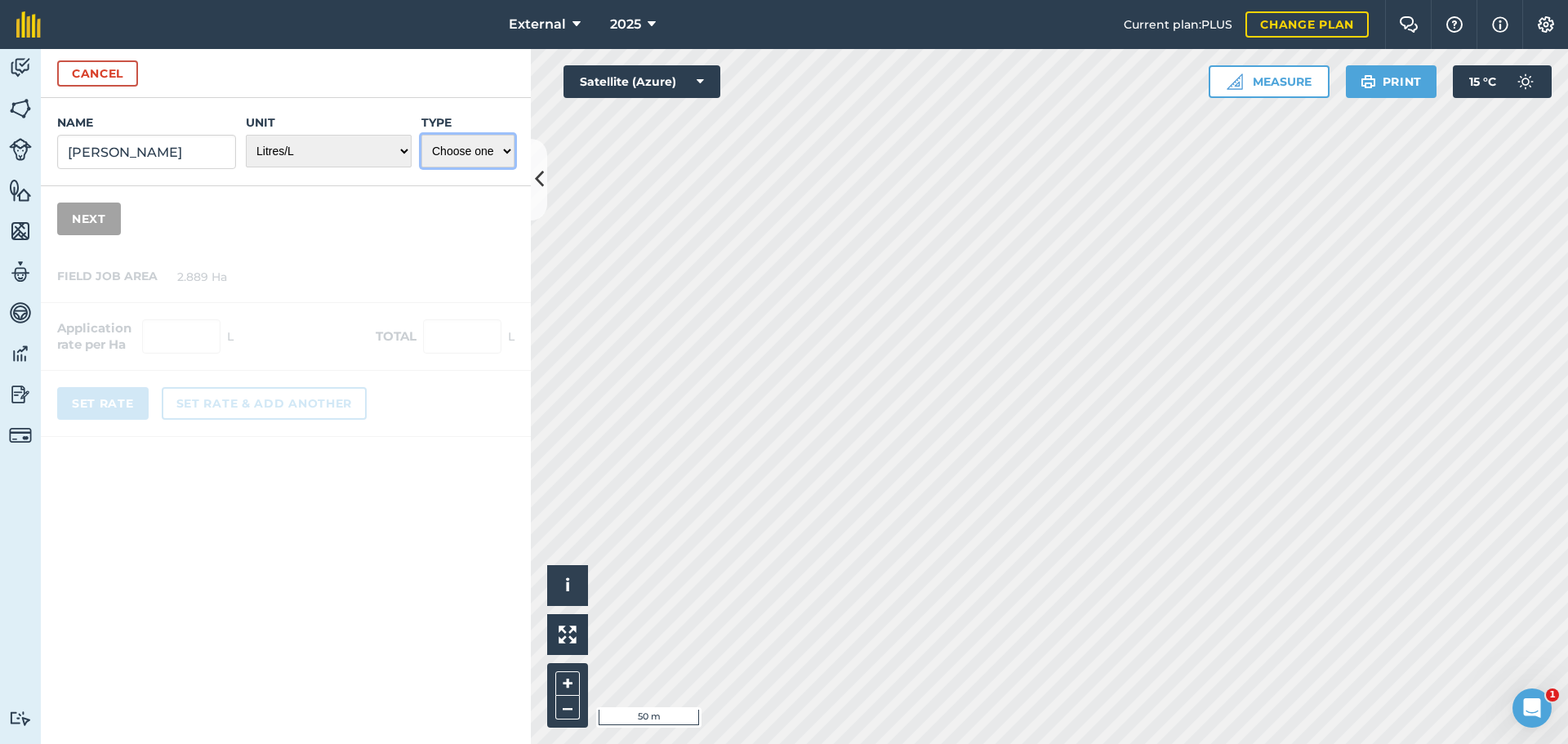
click at [476, 167] on select "Choose one Fertilizer Seed Spray Fuel Other" at bounding box center [468, 151] width 93 height 33
select select "OTHER"
click at [421, 167] on select "Choose one Fertilizer Seed Spray Fuel Other" at bounding box center [468, 151] width 93 height 33
drag, startPoint x: 102, startPoint y: 268, endPoint x: 113, endPoint y: 269, distance: 11.0
click at [102, 235] on button "Next" at bounding box center [89, 218] width 64 height 33
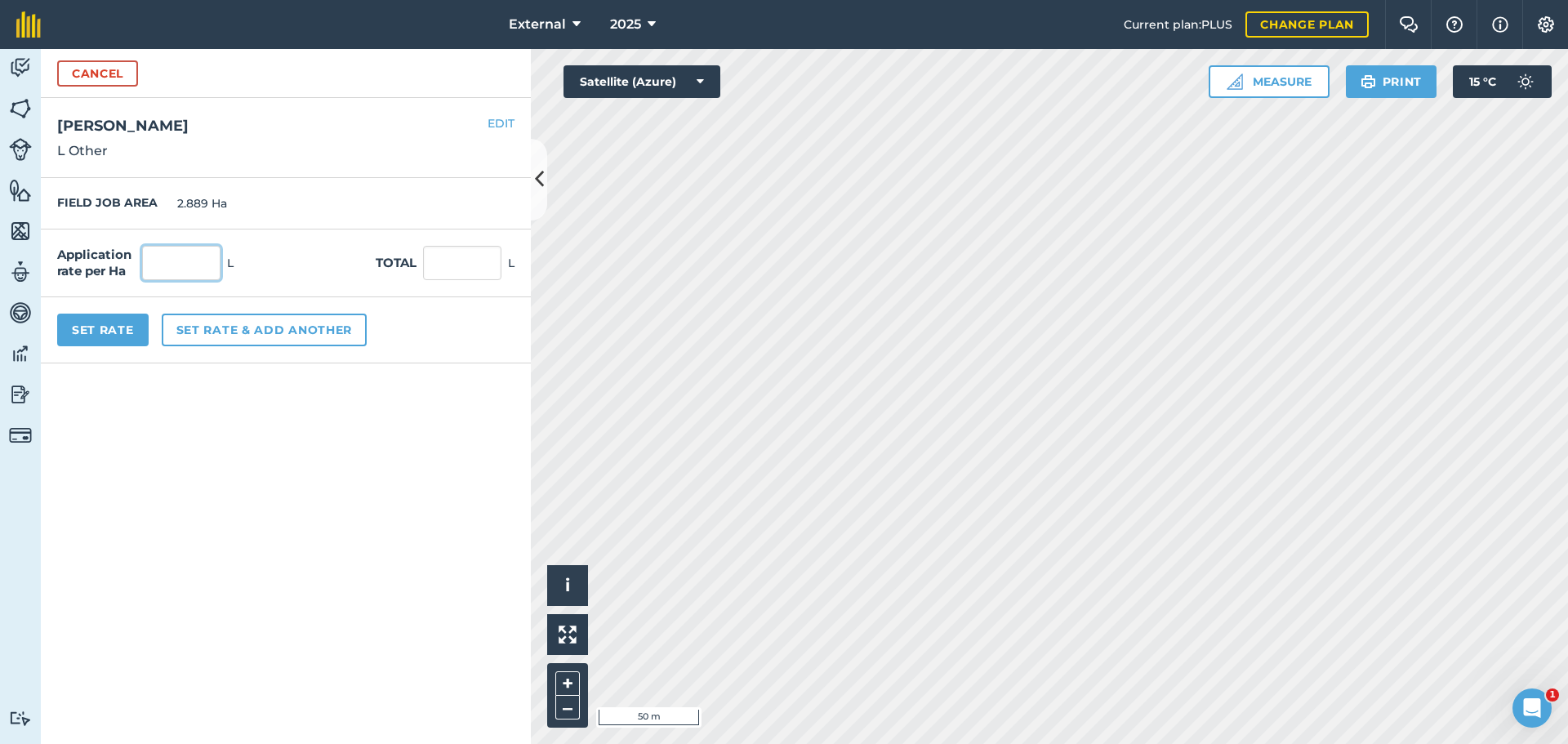
click at [195, 280] on input "text" at bounding box center [182, 263] width 79 height 34
type input "0.3"
type input "0.867"
click at [118, 346] on button "Set Rate" at bounding box center [103, 330] width 91 height 33
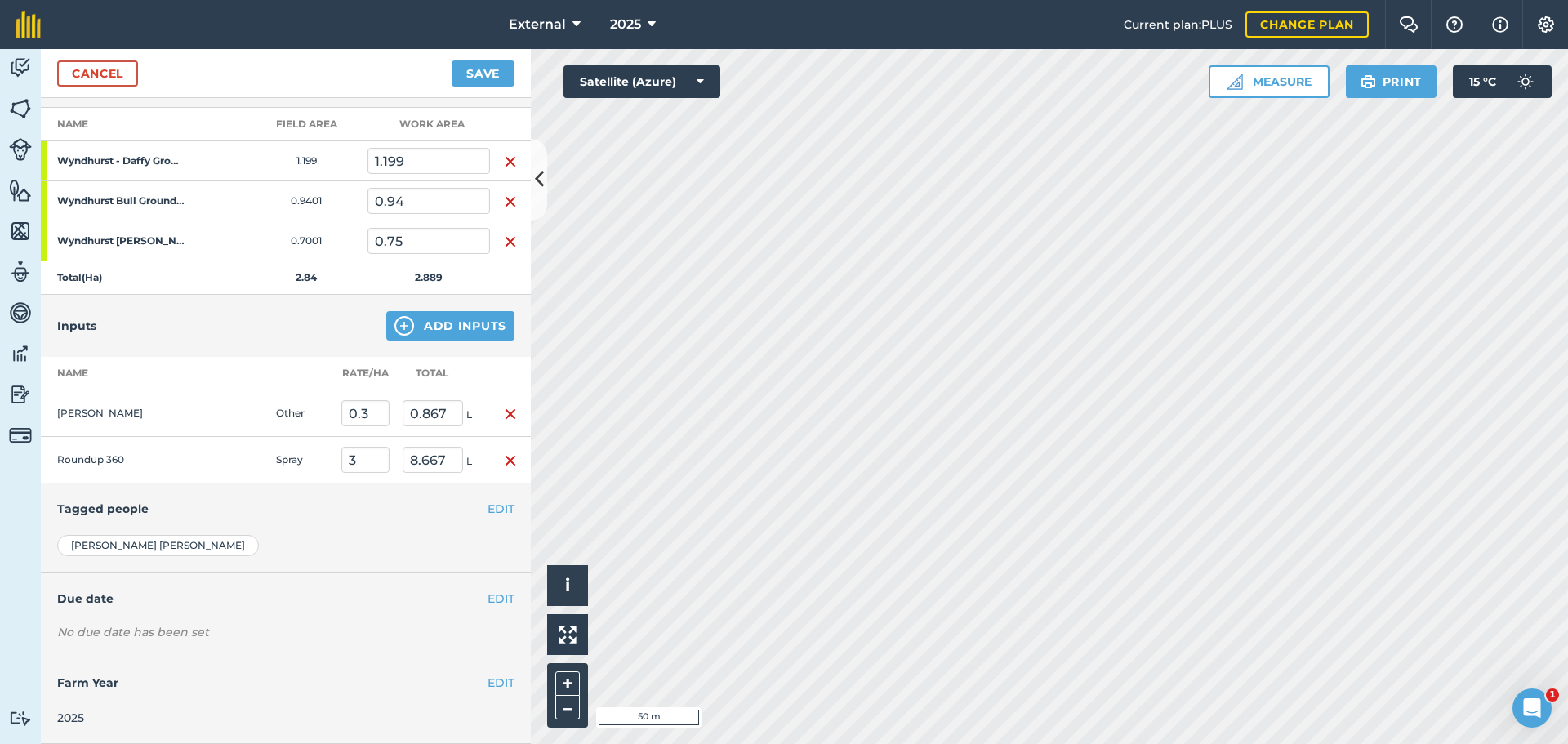
scroll to position [326, 0]
click at [433, 333] on button "Add Inputs" at bounding box center [450, 326] width 128 height 30
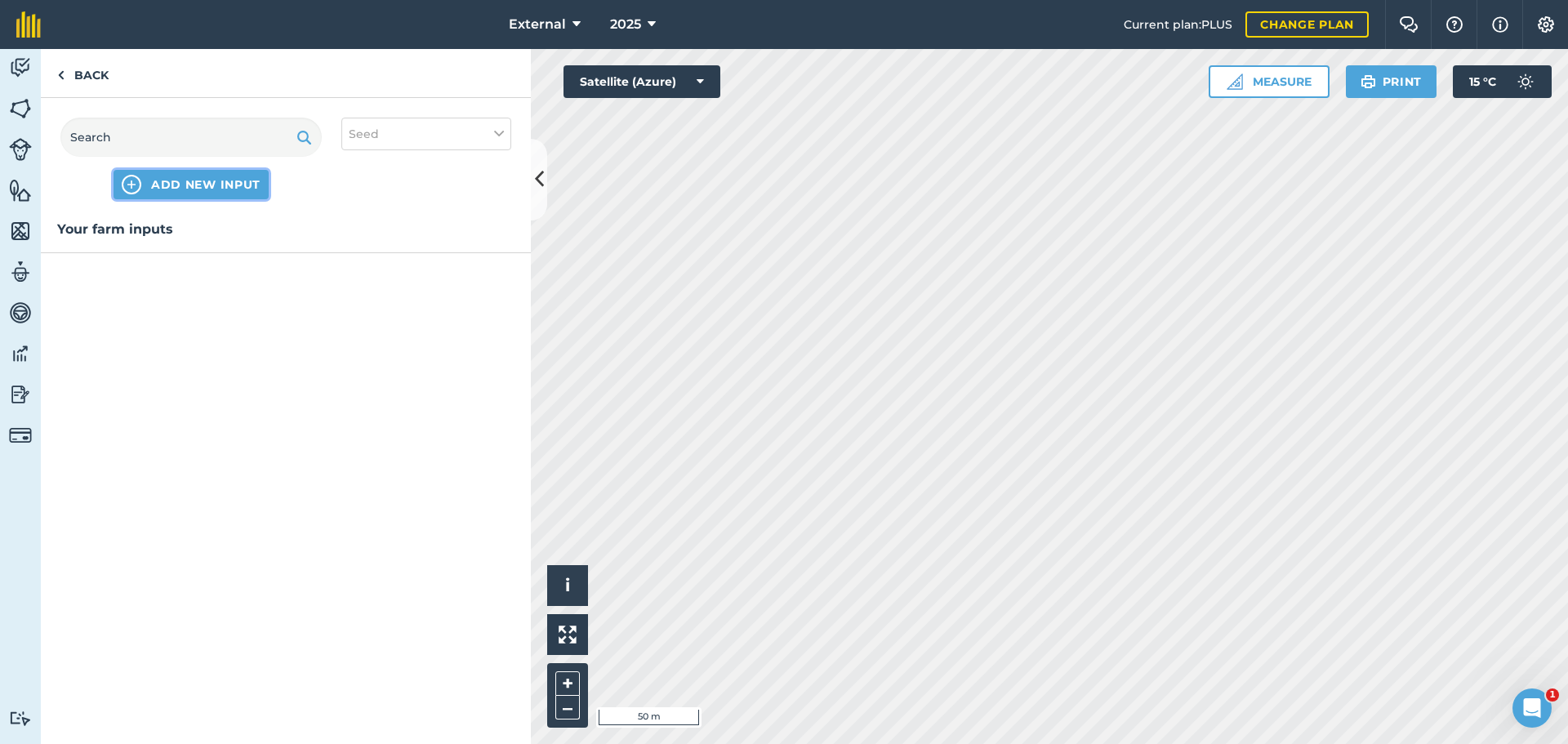
click at [189, 192] on span "ADD NEW INPUT" at bounding box center [206, 184] width 109 height 16
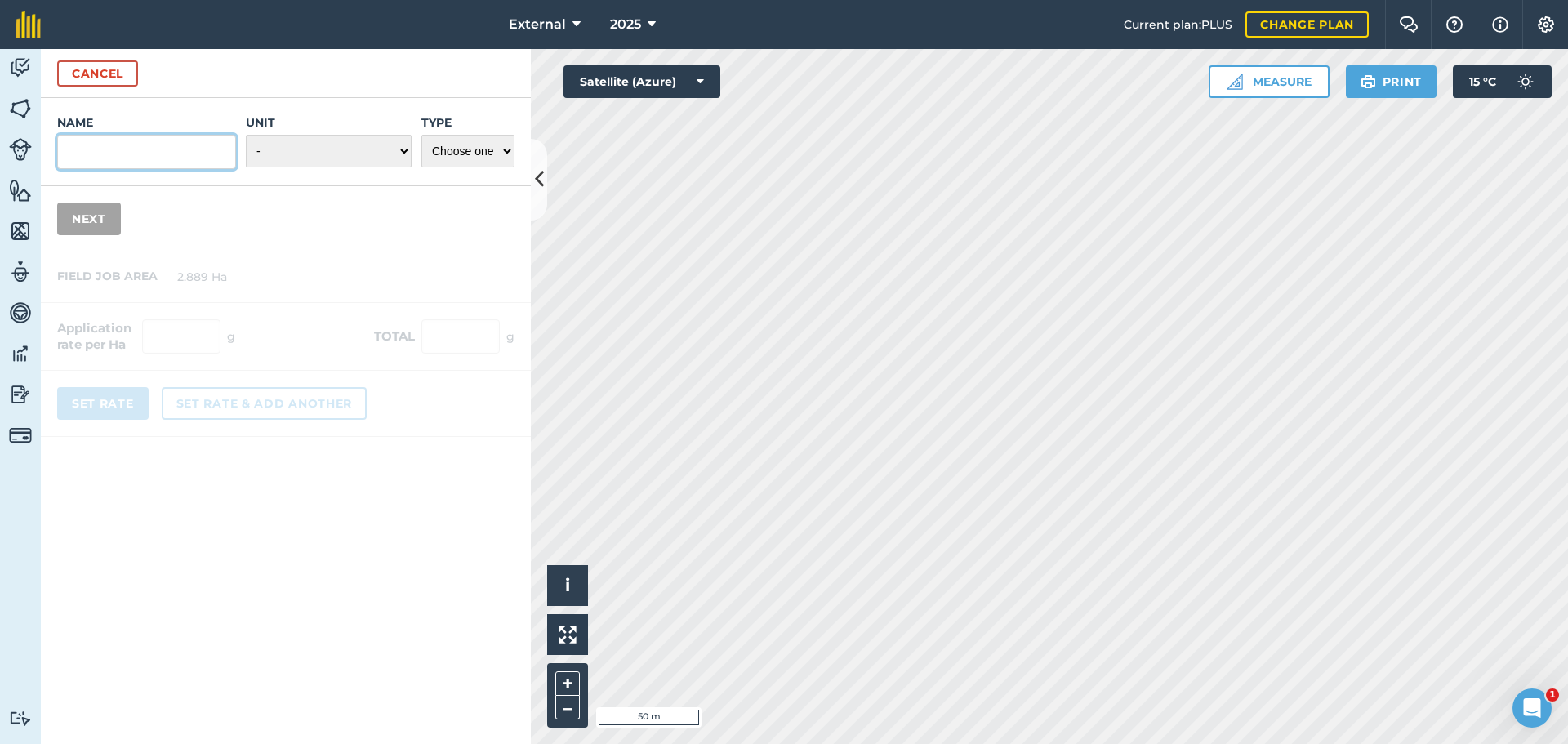
click at [120, 169] on input "Name" at bounding box center [147, 152] width 179 height 34
type input "Water"
click at [262, 167] on select "- Grams/g Kilograms/kg Metric tonnes/t Millilitres/ml Litres/L Ounces/oz Pounds…" at bounding box center [328, 151] width 165 height 33
select select "LITRES"
click at [246, 167] on select "- Grams/g Kilograms/kg Metric tonnes/t Millilitres/ml Litres/L Ounces/oz Pounds…" at bounding box center [328, 151] width 165 height 33
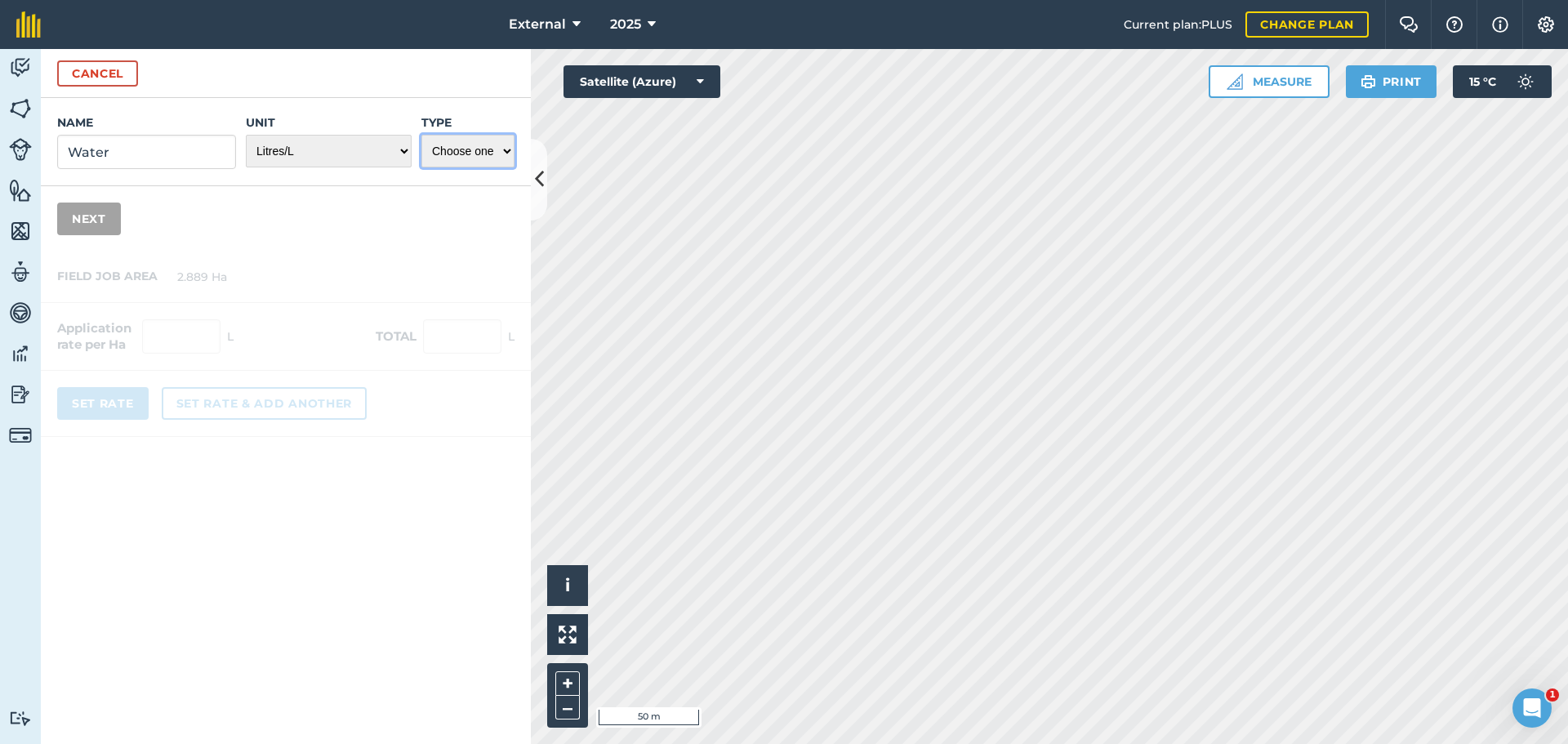
click at [489, 167] on select "Choose one Fertilizer Seed Spray Fuel Other" at bounding box center [468, 151] width 93 height 33
select select "OTHER"
click at [421, 167] on select "Choose one Fertilizer Seed Spray Fuel Other" at bounding box center [468, 151] width 93 height 33
click at [119, 235] on button "Next" at bounding box center [89, 218] width 64 height 33
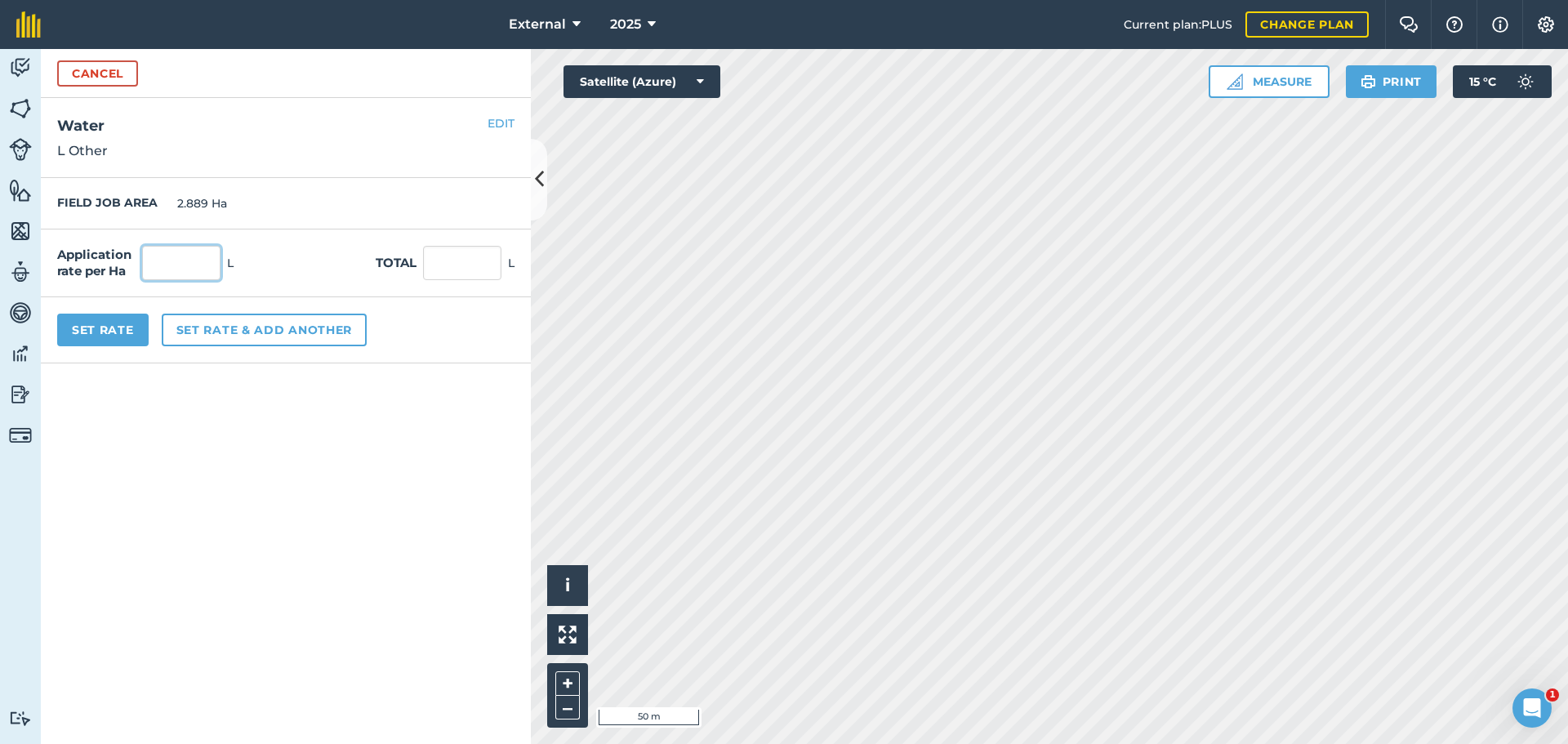
click at [192, 280] on input "text" at bounding box center [182, 263] width 79 height 34
type input "150"
type input "433.35"
click at [137, 346] on button "Set Rate" at bounding box center [103, 330] width 91 height 33
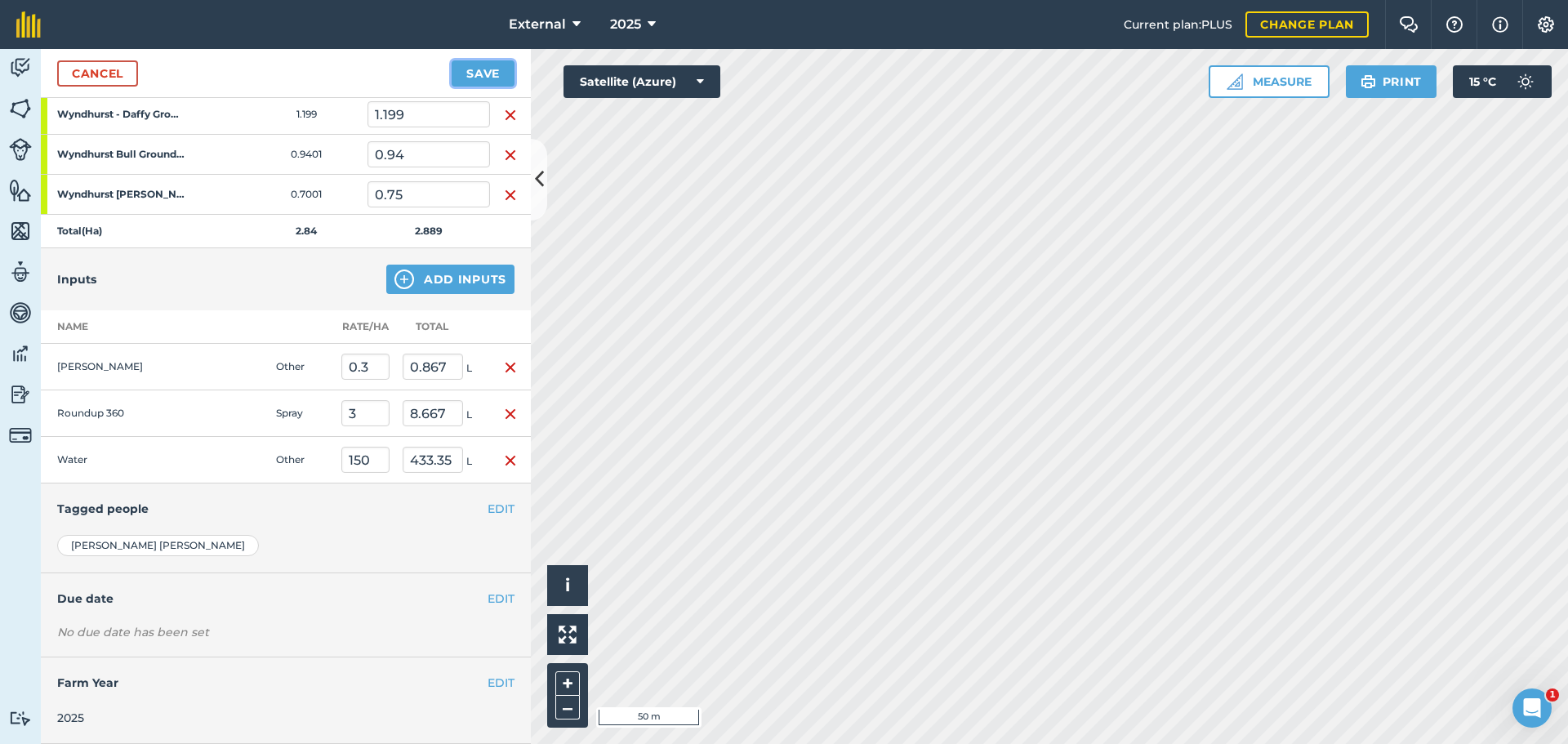
click at [479, 80] on button "Save" at bounding box center [483, 73] width 63 height 26
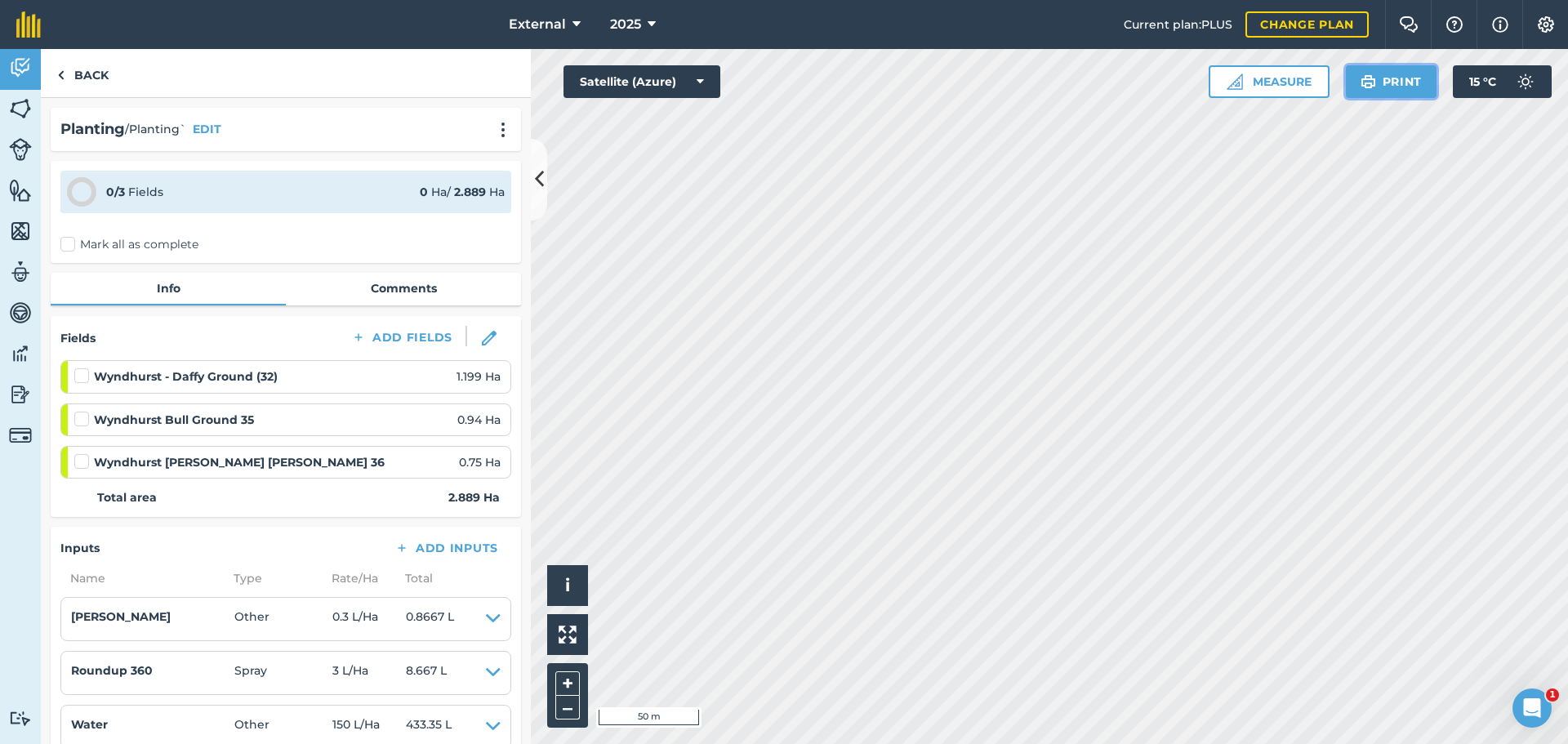
click at [1367, 98] on button "Print" at bounding box center [1392, 81] width 91 height 33
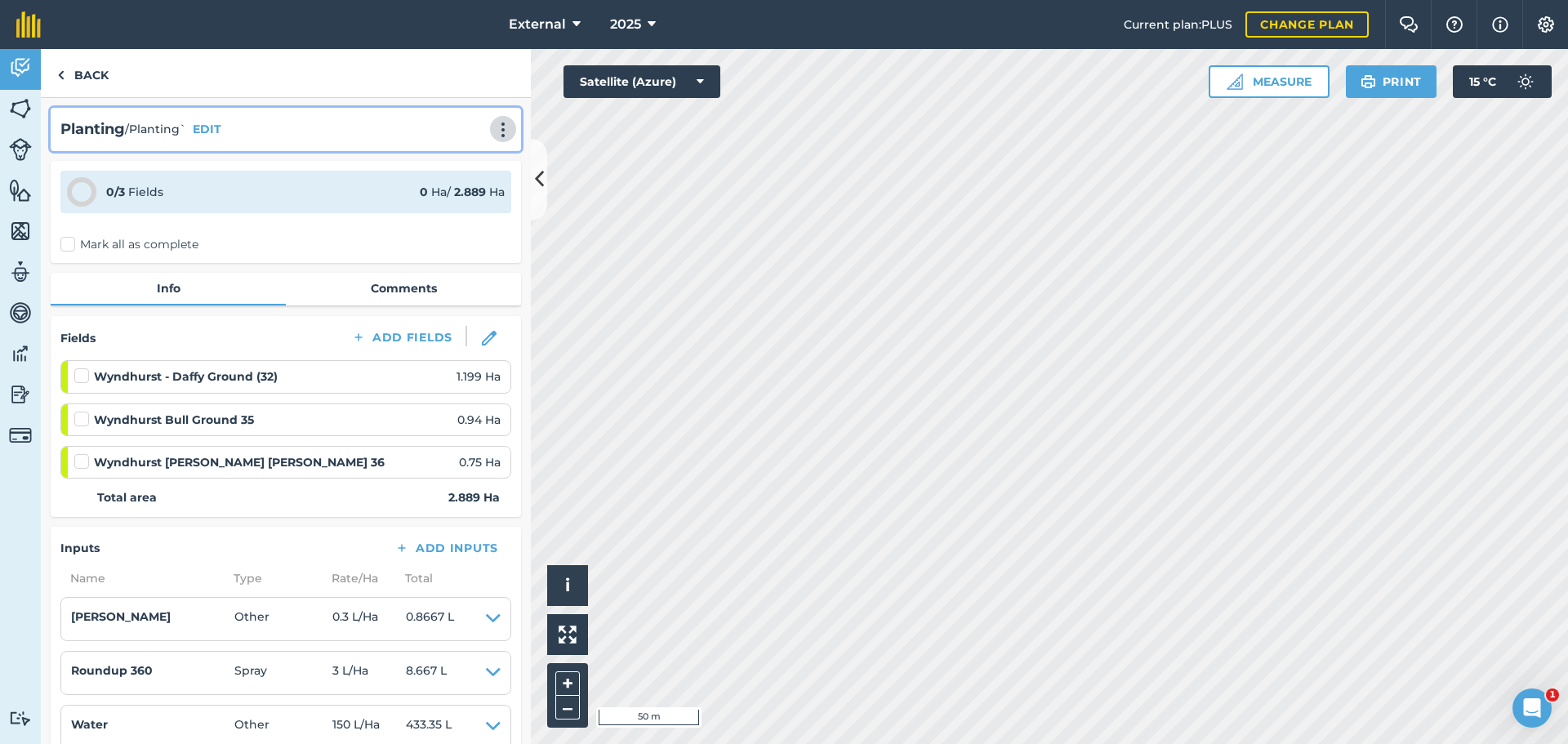
click at [493, 138] on img at bounding box center [503, 130] width 20 height 16
click at [417, 182] on link "Print" at bounding box center [469, 165] width 105 height 33
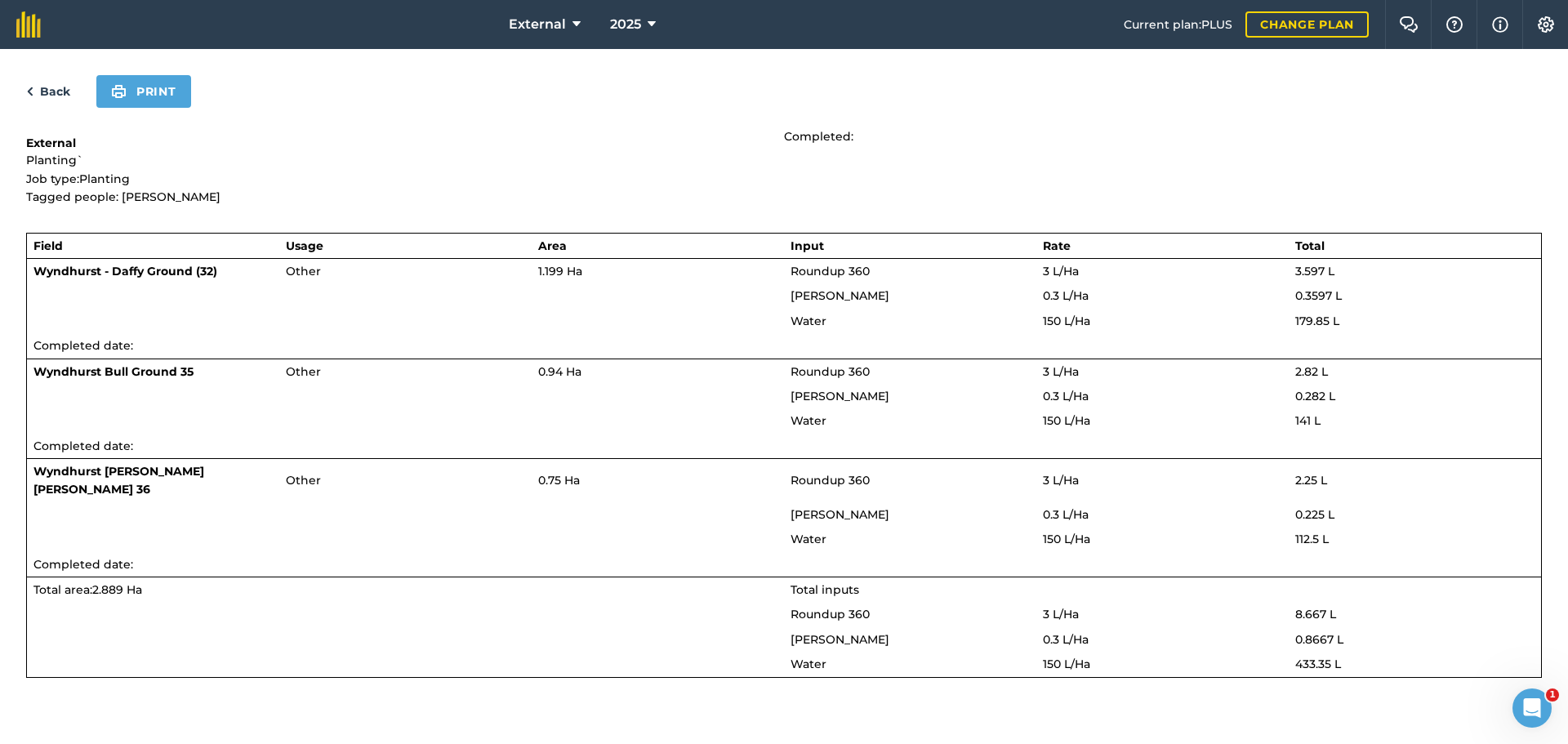
scroll to position [20, 0]
click at [191, 91] on button "Print" at bounding box center [144, 91] width 95 height 33
drag, startPoint x: 145, startPoint y: 91, endPoint x: 1205, endPoint y: 633, distance: 1190.5
click at [146, 91] on button "Print" at bounding box center [144, 91] width 95 height 33
click at [127, 88] on img at bounding box center [118, 91] width 15 height 20
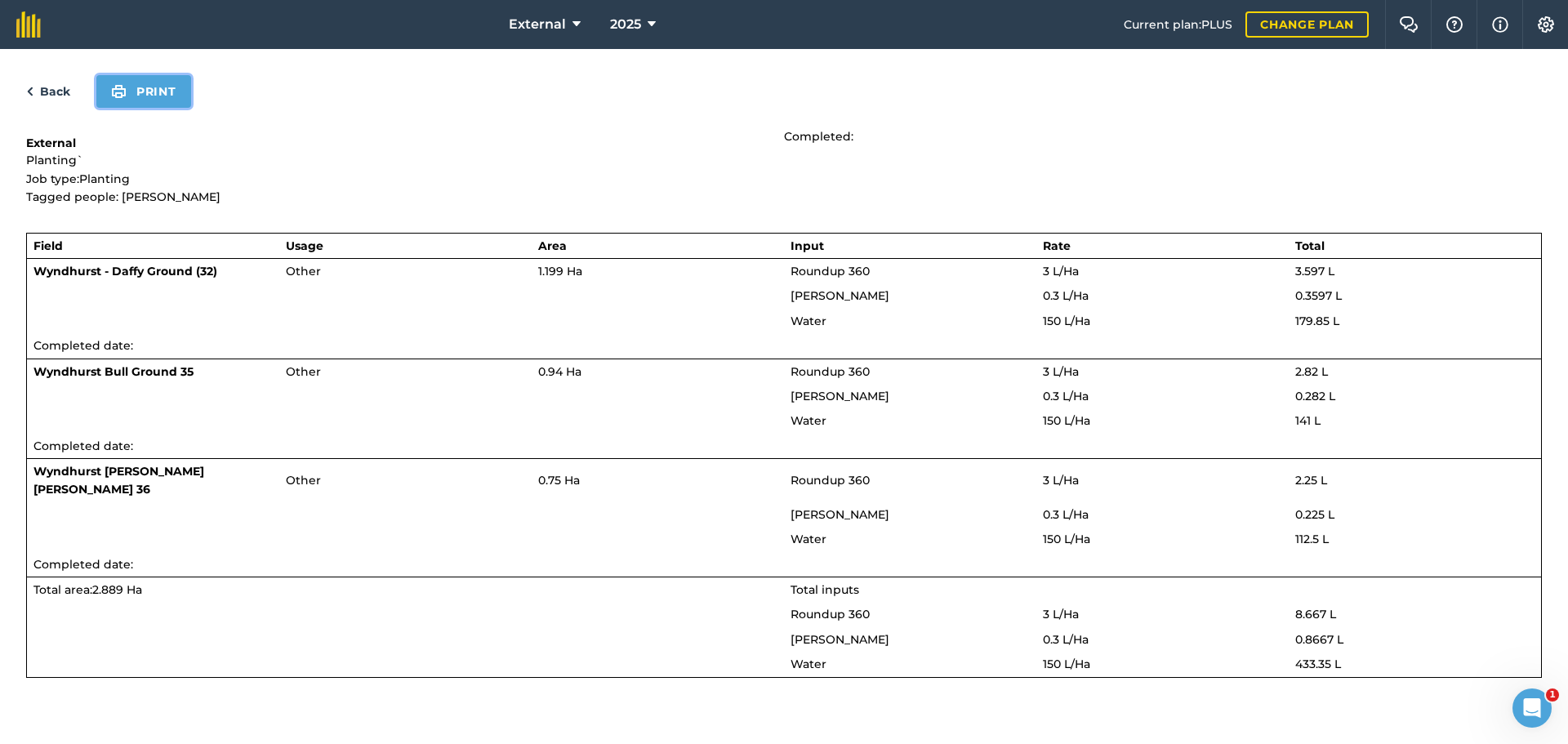
click at [191, 80] on button "Print" at bounding box center [144, 91] width 95 height 33
